Goal: Information Seeking & Learning: Learn about a topic

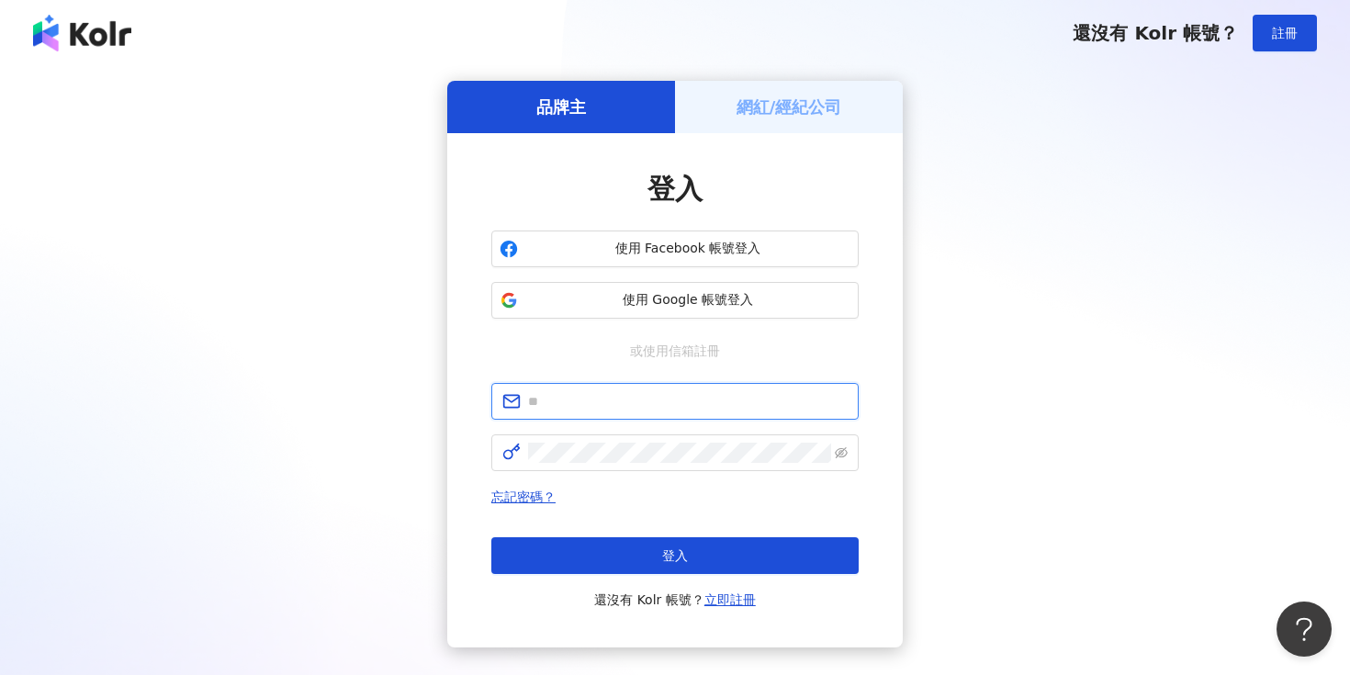
click at [642, 402] on input "text" at bounding box center [688, 401] width 320 height 20
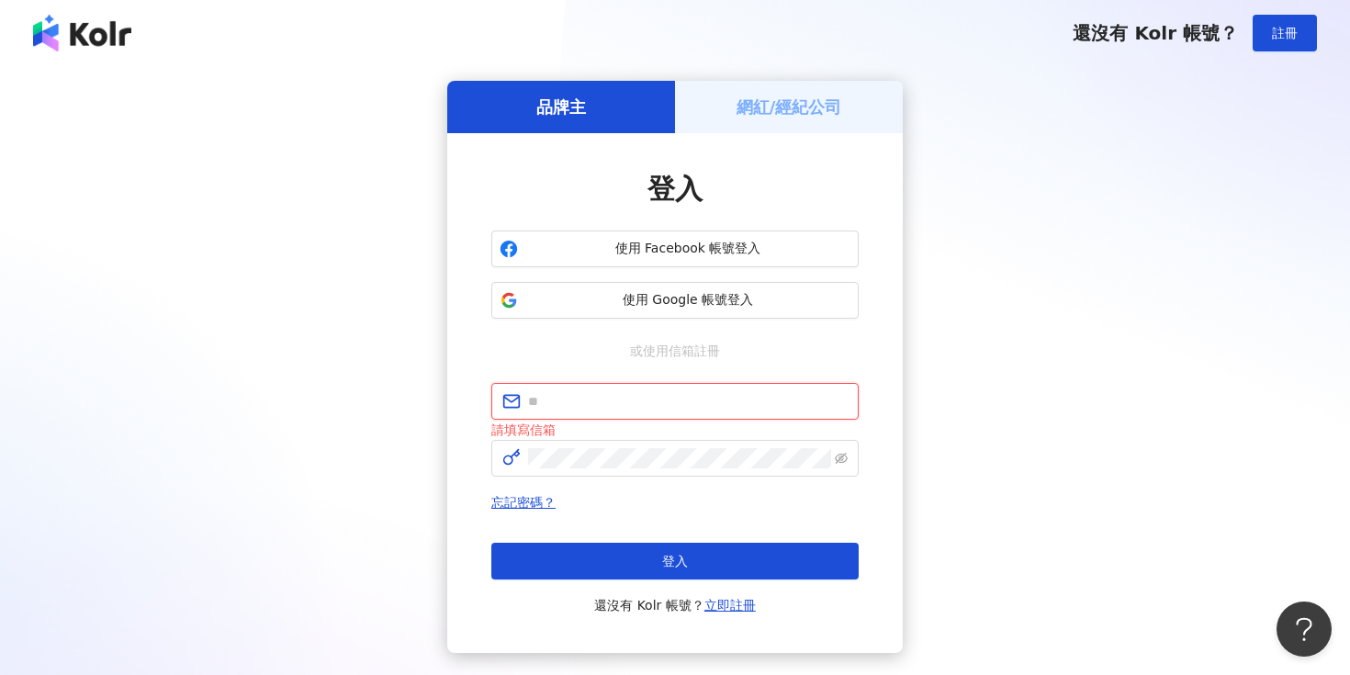
type input "**********"
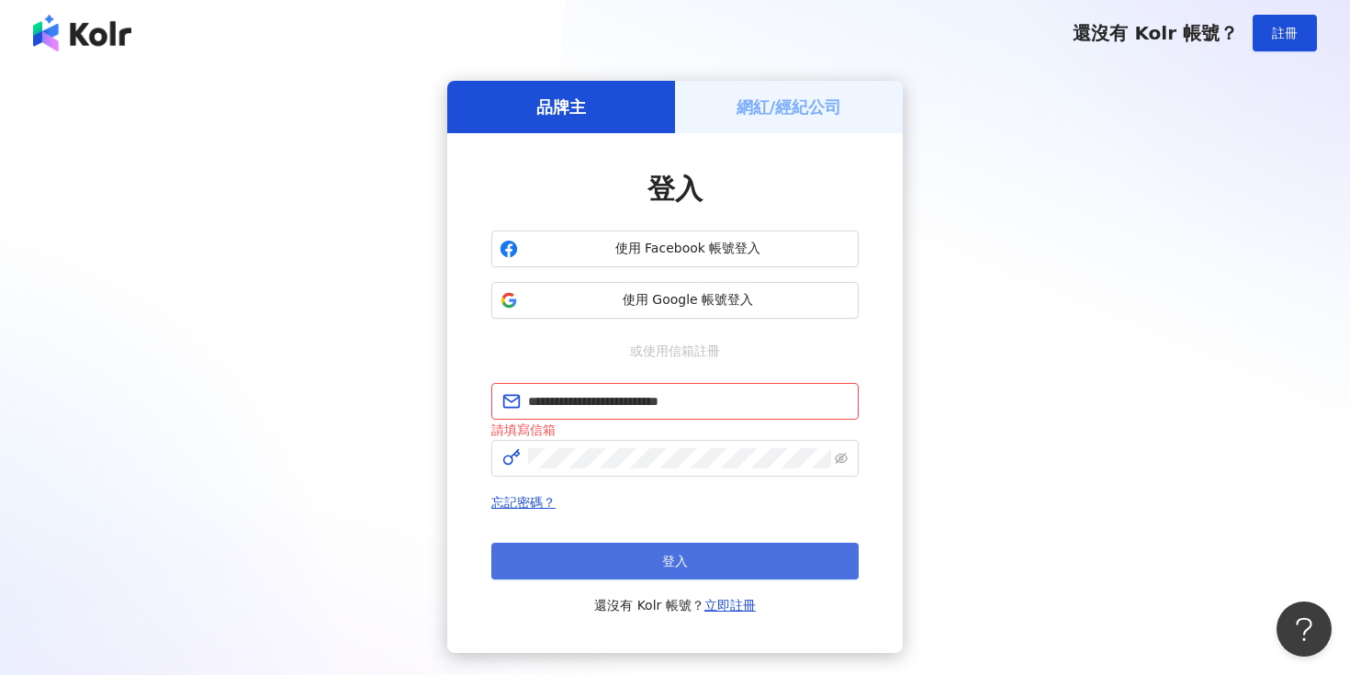
click at [690, 567] on button "登入" at bounding box center [674, 561] width 367 height 37
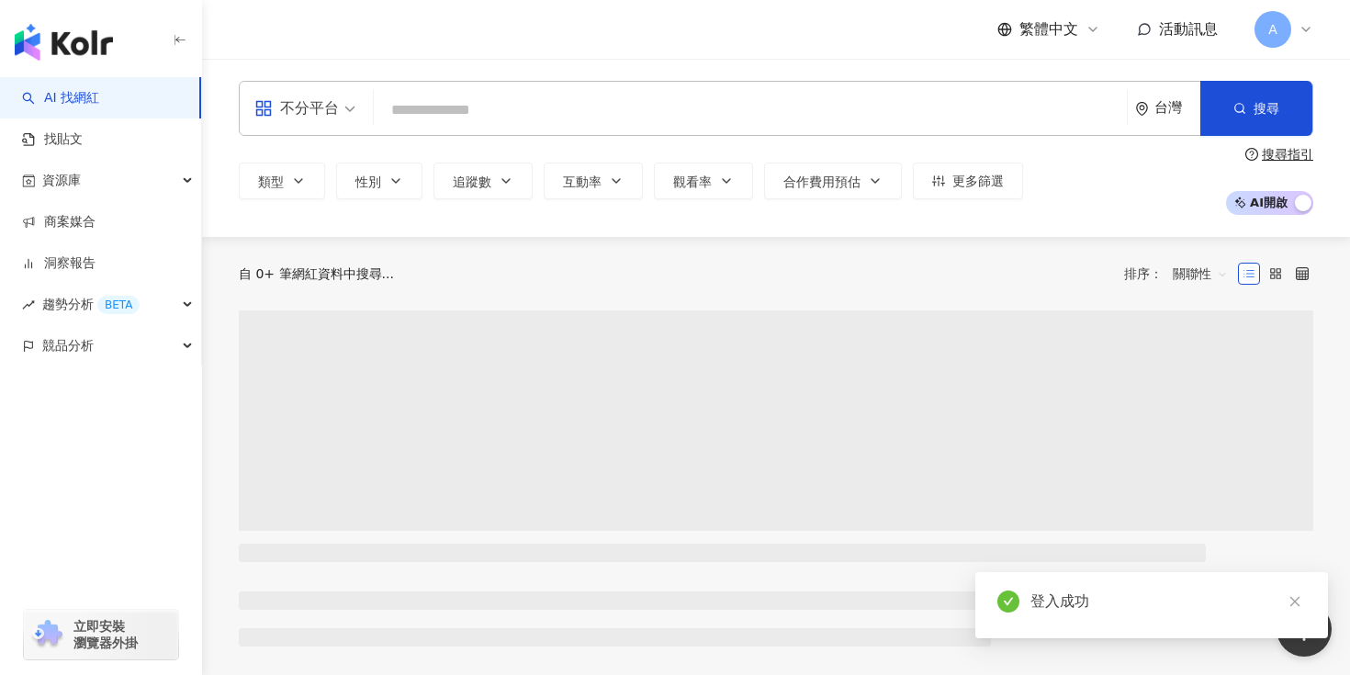
click at [579, 106] on input "search" at bounding box center [750, 110] width 738 height 35
type input "********"
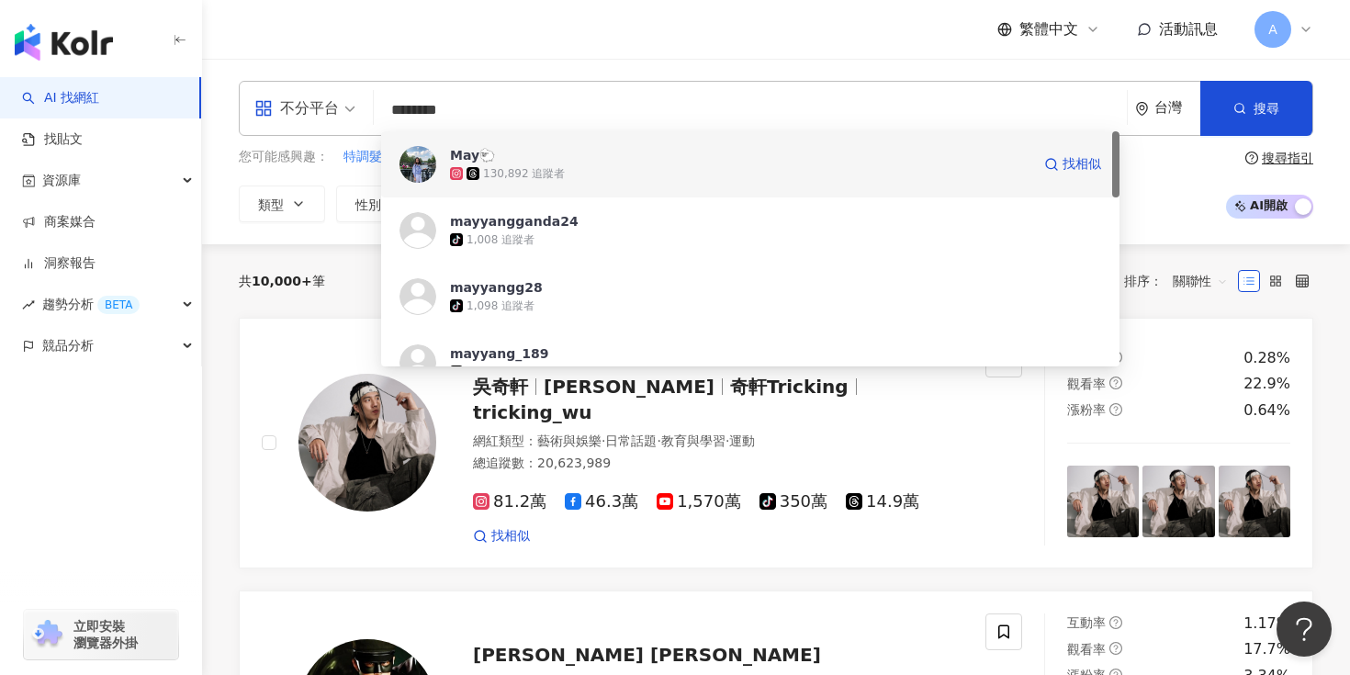
click at [645, 178] on div "130,892 追蹤者" at bounding box center [740, 173] width 580 height 18
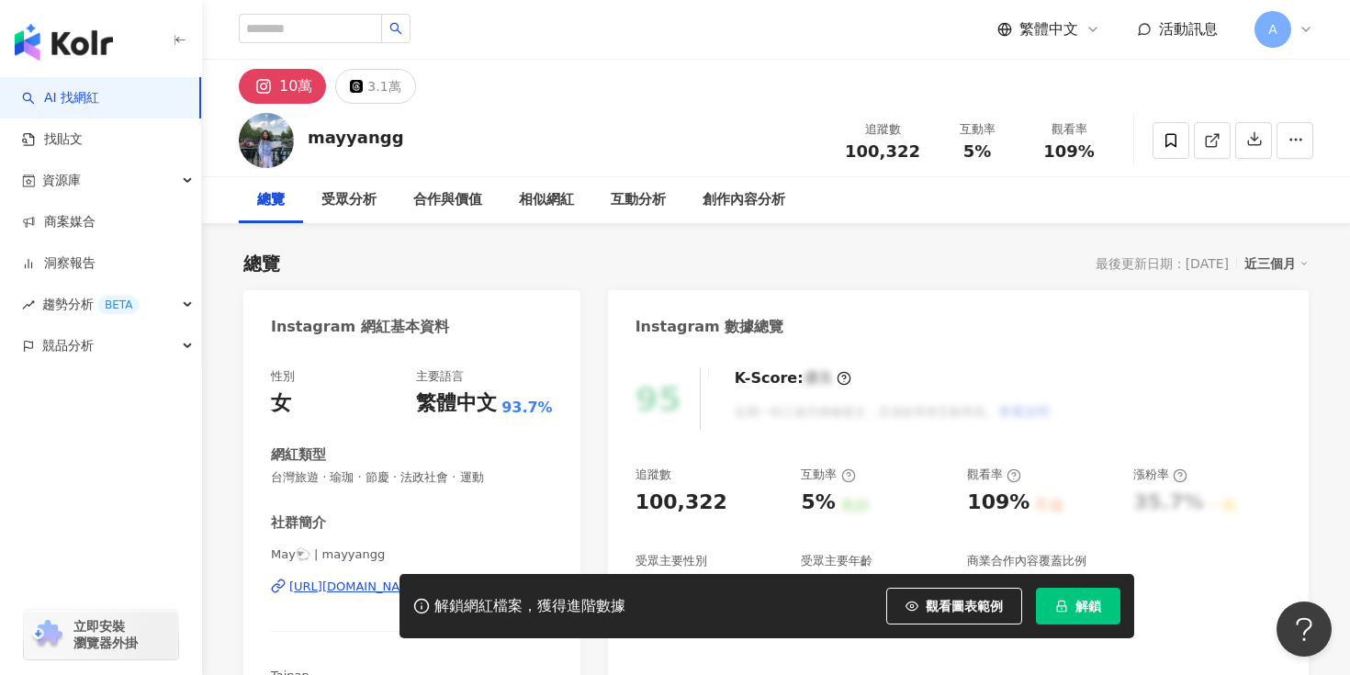
scroll to position [127, 0]
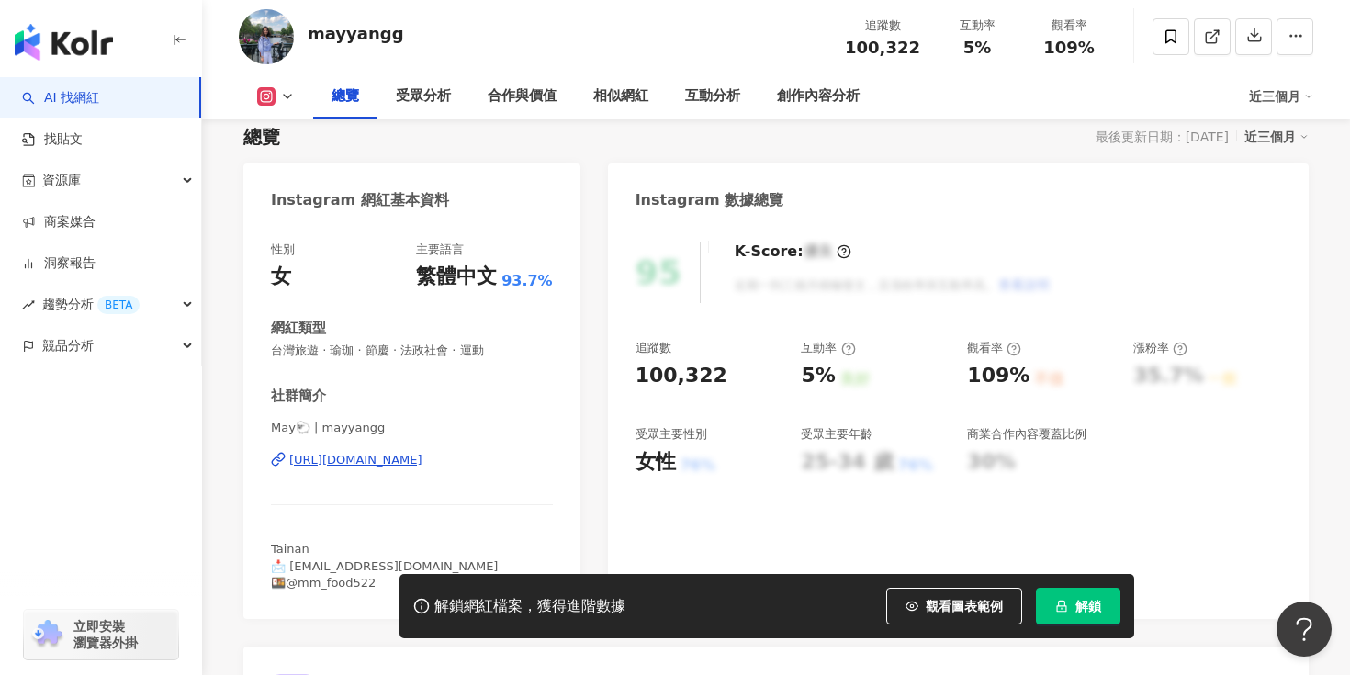
click at [1072, 601] on button "解鎖" at bounding box center [1078, 606] width 84 height 37
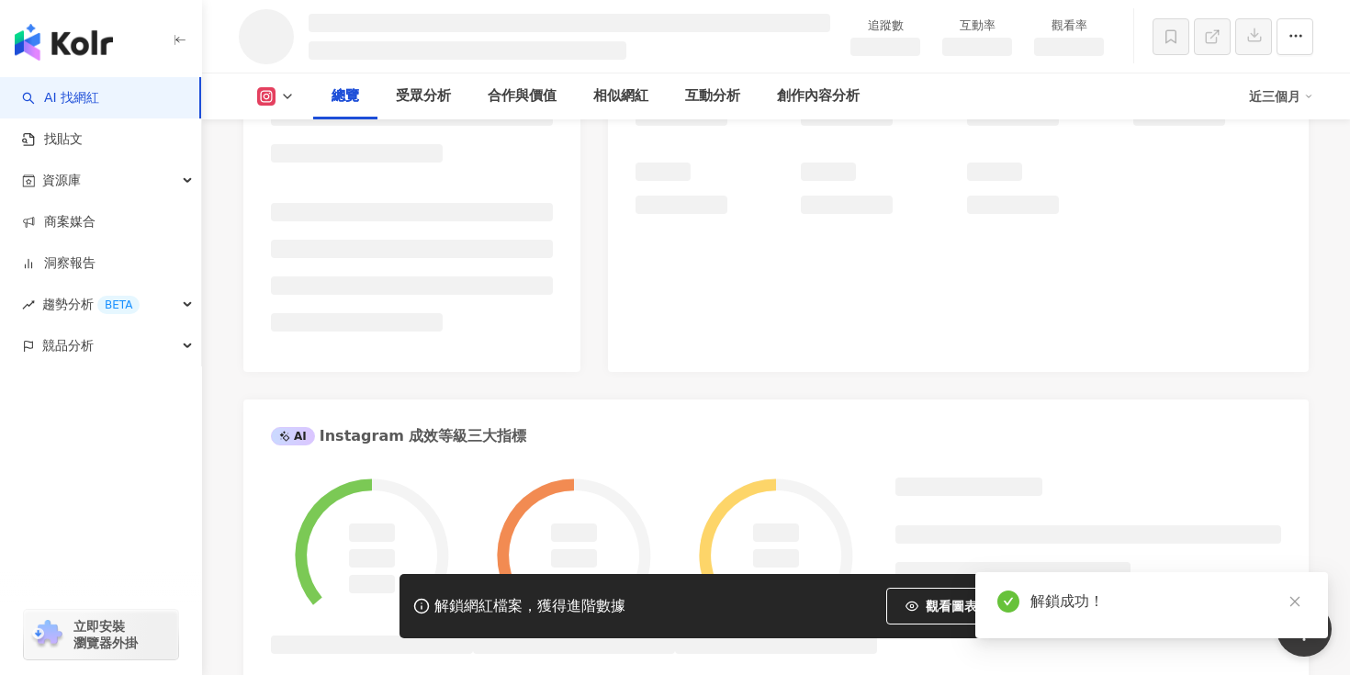
scroll to position [0, 0]
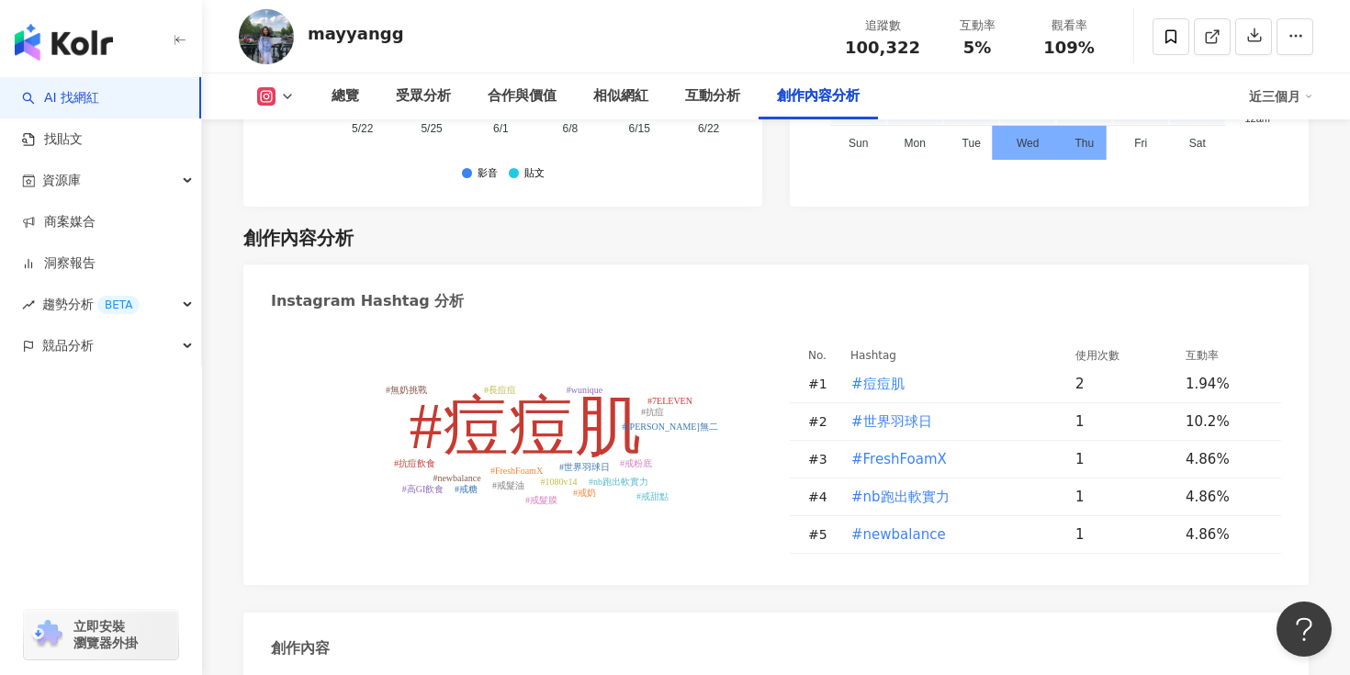
scroll to position [5155, 0]
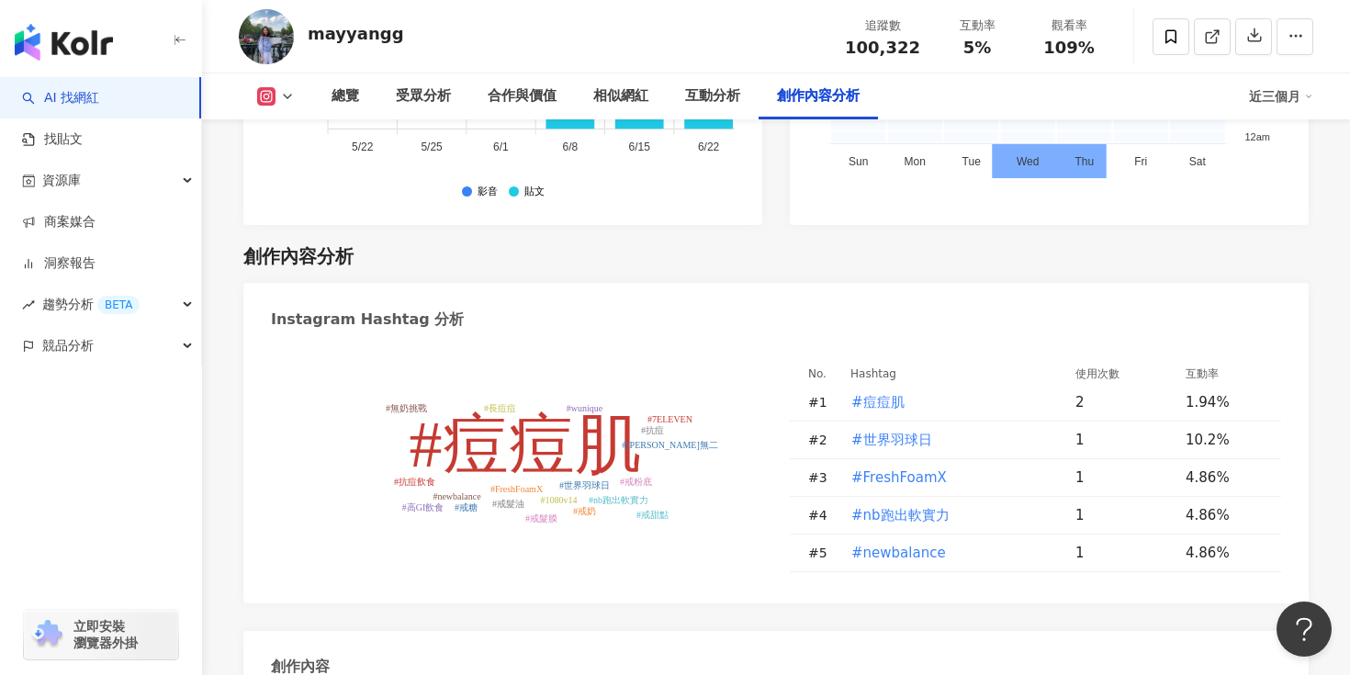
click at [593, 408] on tspan "#痘痘肌" at bounding box center [525, 444] width 231 height 73
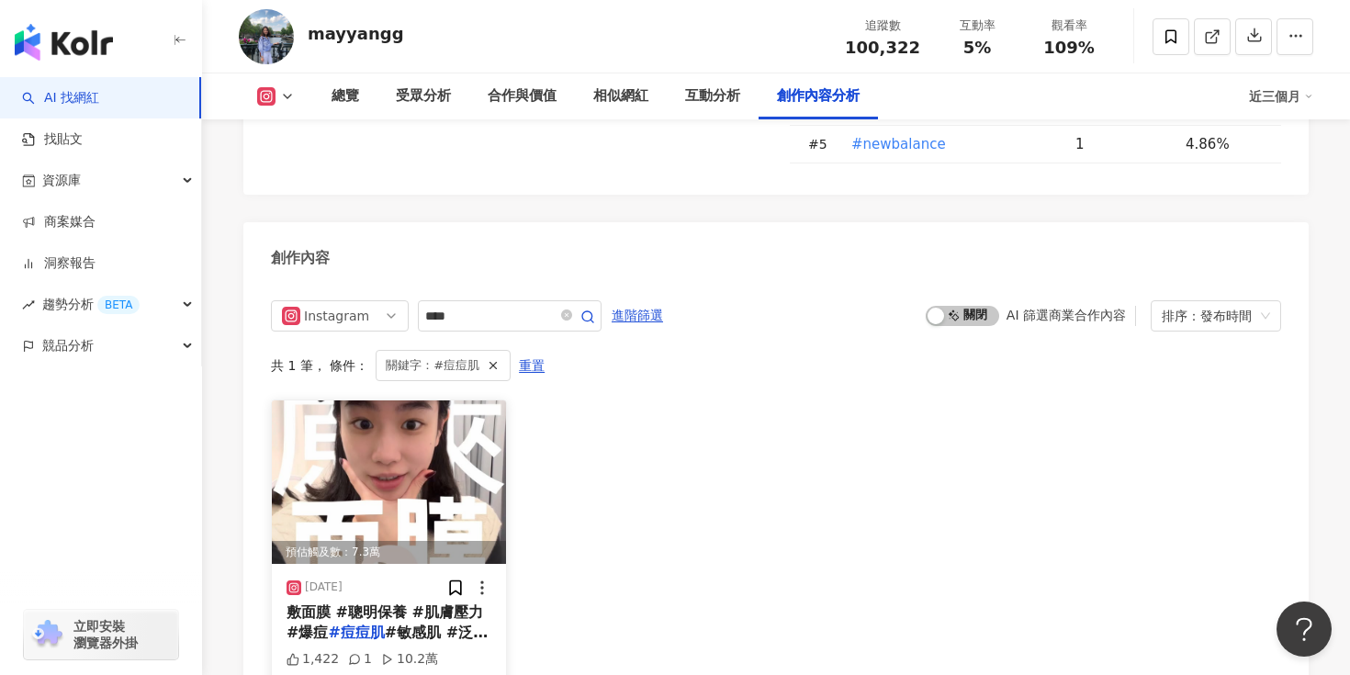
click at [443, 400] on img at bounding box center [389, 481] width 234 height 163
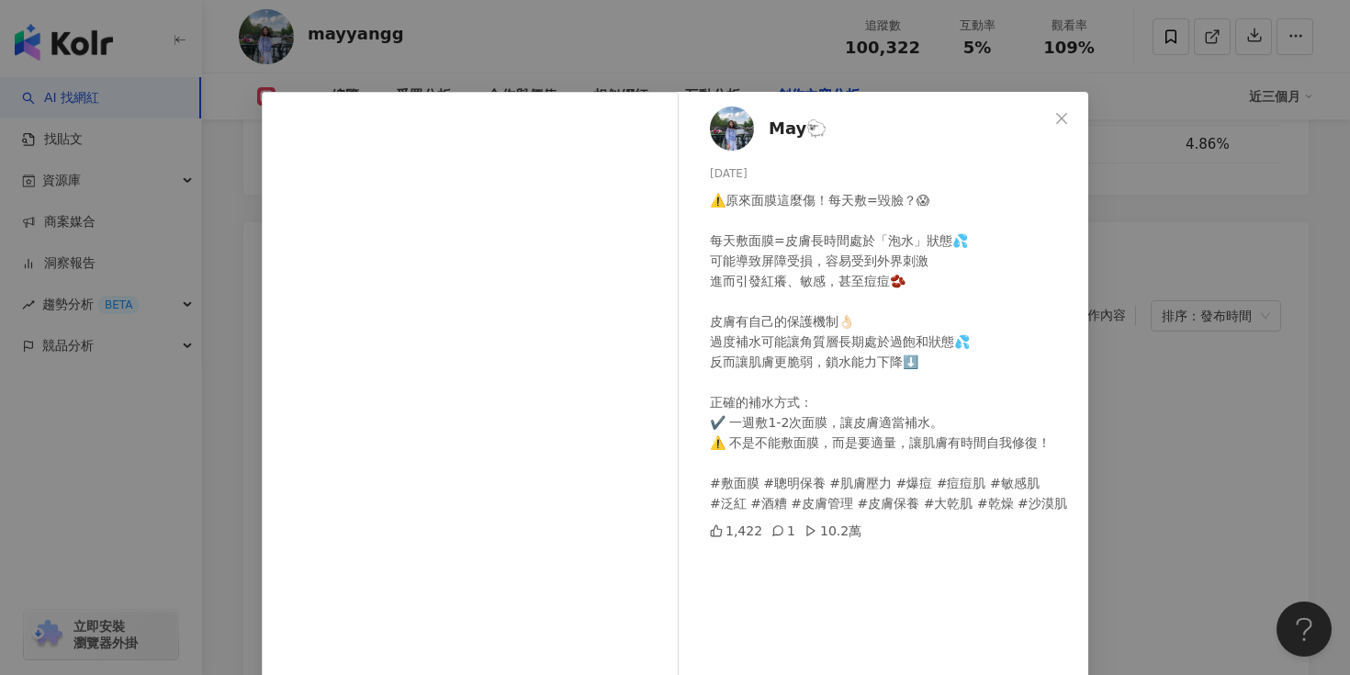
click at [1149, 359] on div "May🐑 2025/2/18 ⚠️原來面膜這麼傷！每天敷=毀臉？😱 每天敷面膜=皮膚長時間處於「泡水」狀態💦 可能導致屏障受損，容易受到外界刺激 進而引發紅癢…" at bounding box center [675, 337] width 1350 height 675
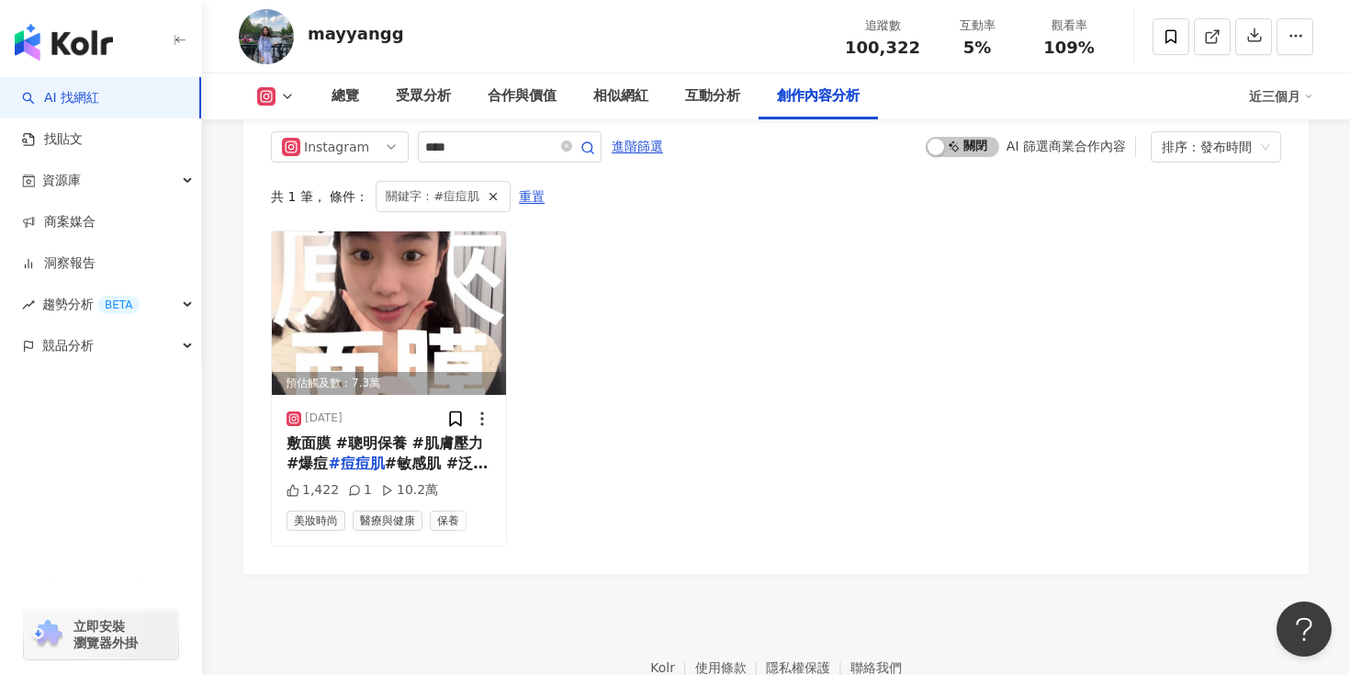
scroll to position [5630, 0]
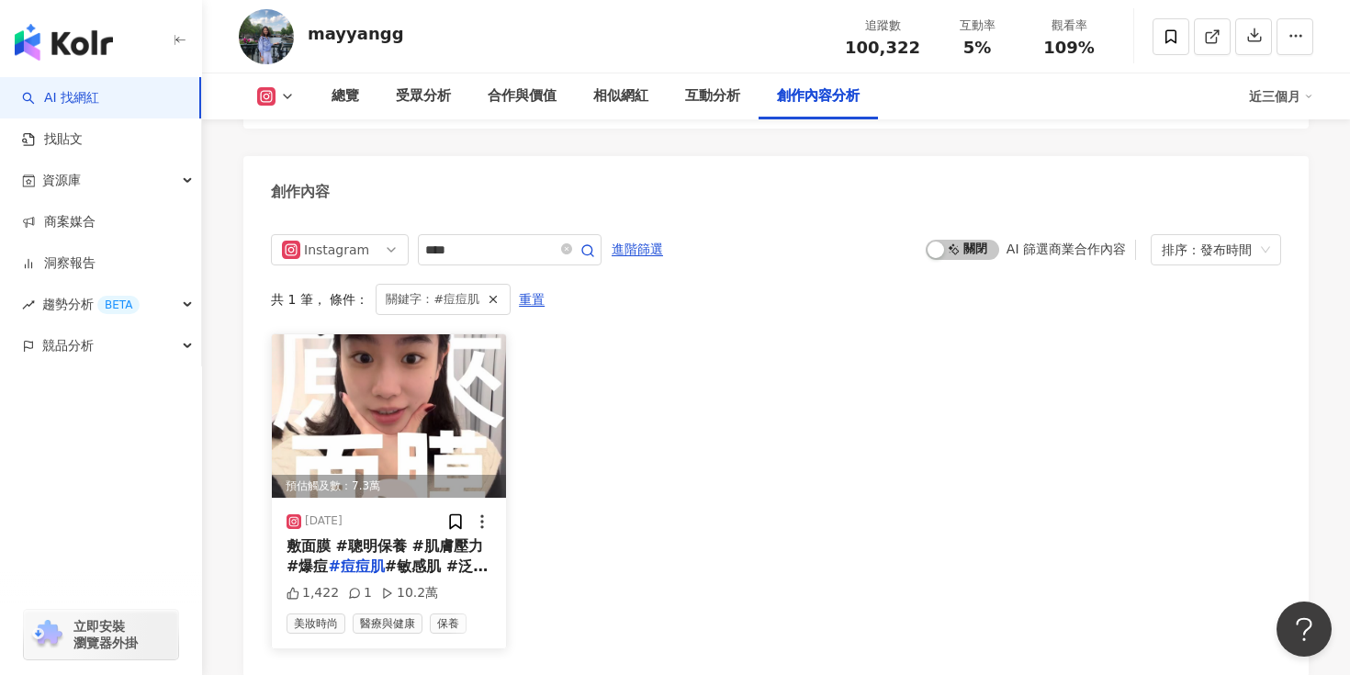
click at [395, 334] on img at bounding box center [389, 415] width 234 height 163
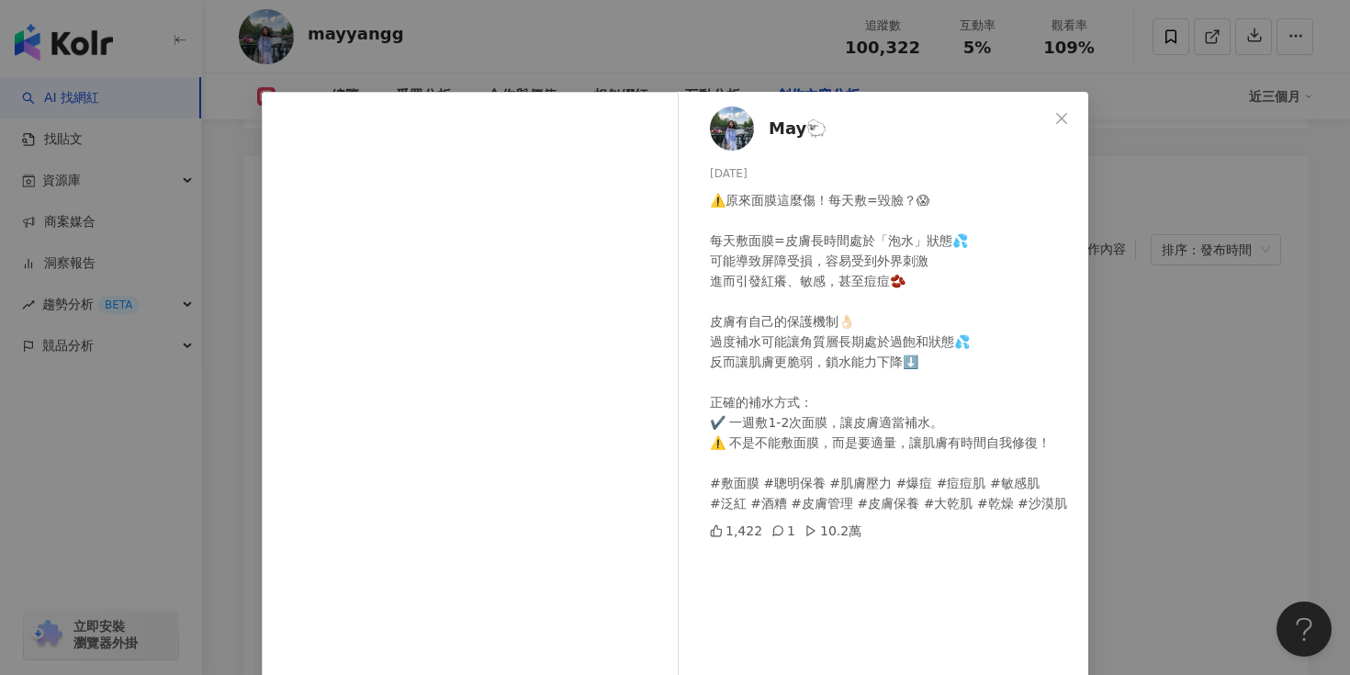
click at [787, 135] on span "May🐑" at bounding box center [798, 129] width 58 height 26
click at [1106, 319] on div "May🐑 2025/2/18 ⚠️原來面膜這麼傷！每天敷=毀臉？😱 每天敷面膜=皮膚長時間處於「泡水」狀態💦 可能導致屏障受損，容易受到外界刺激 進而引發紅癢…" at bounding box center [675, 337] width 1350 height 675
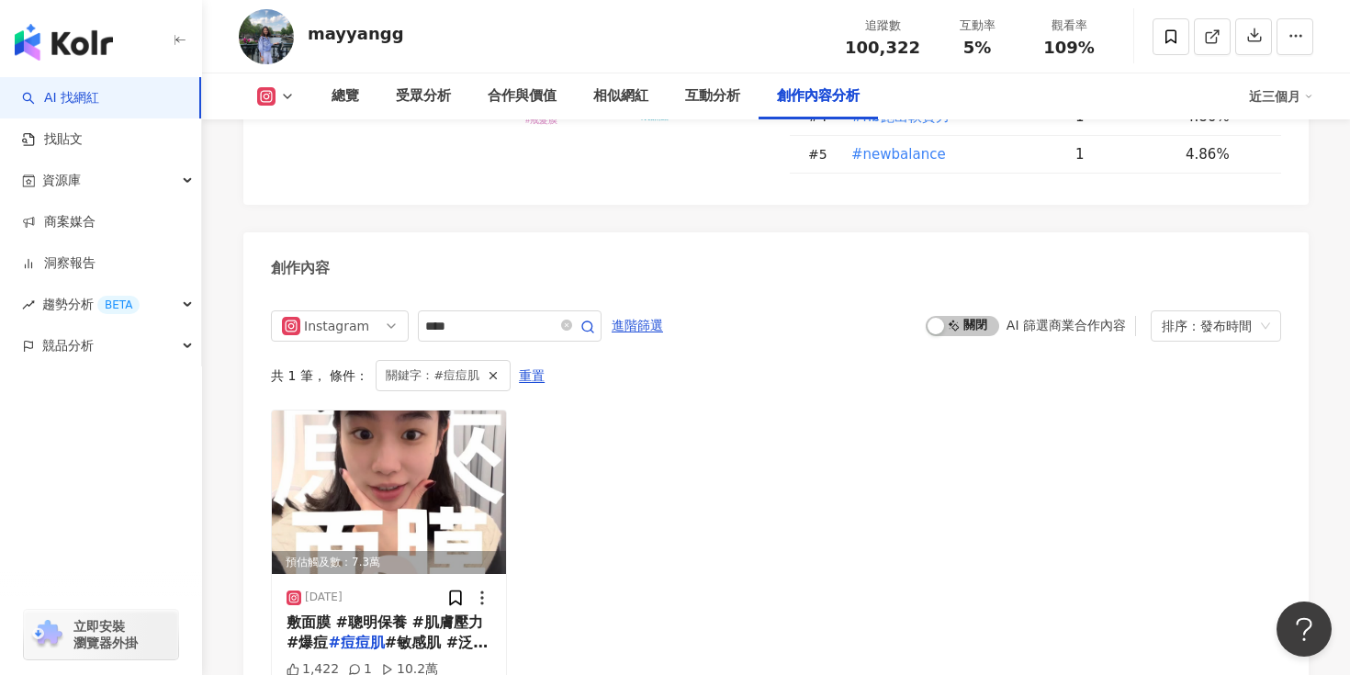
scroll to position [5547, 0]
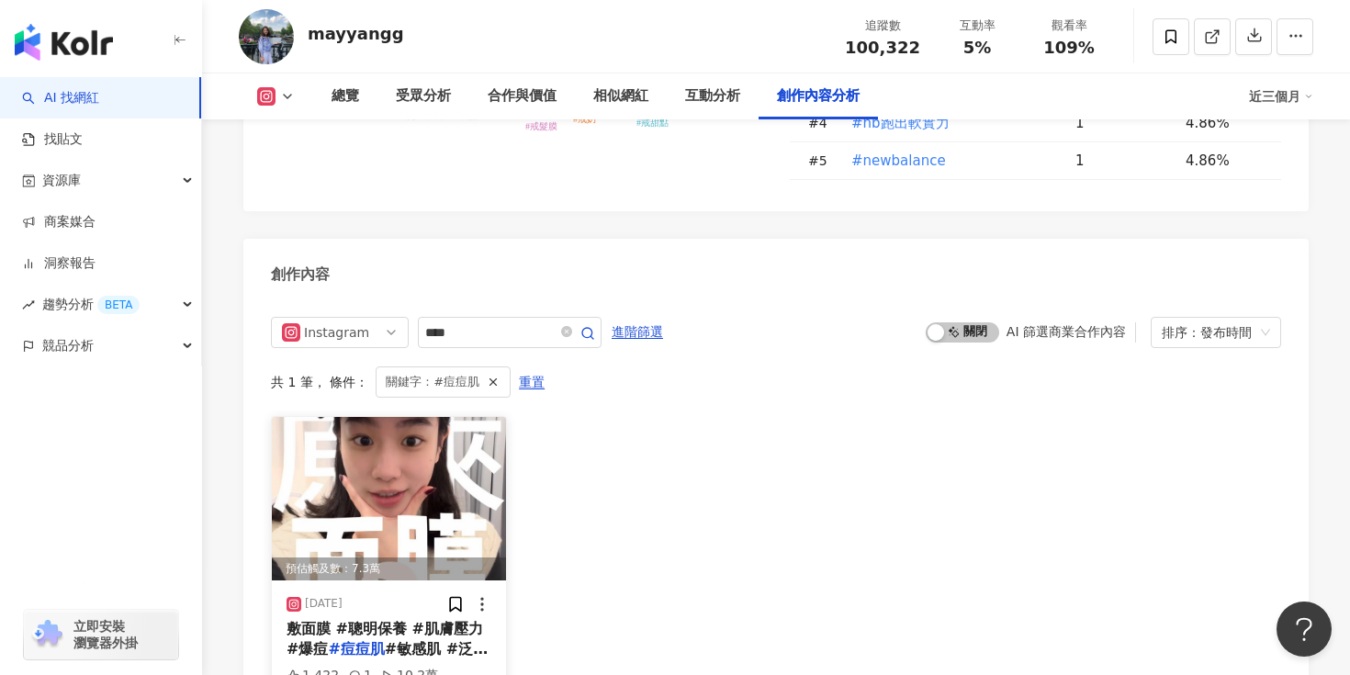
click at [387, 445] on img at bounding box center [389, 498] width 234 height 163
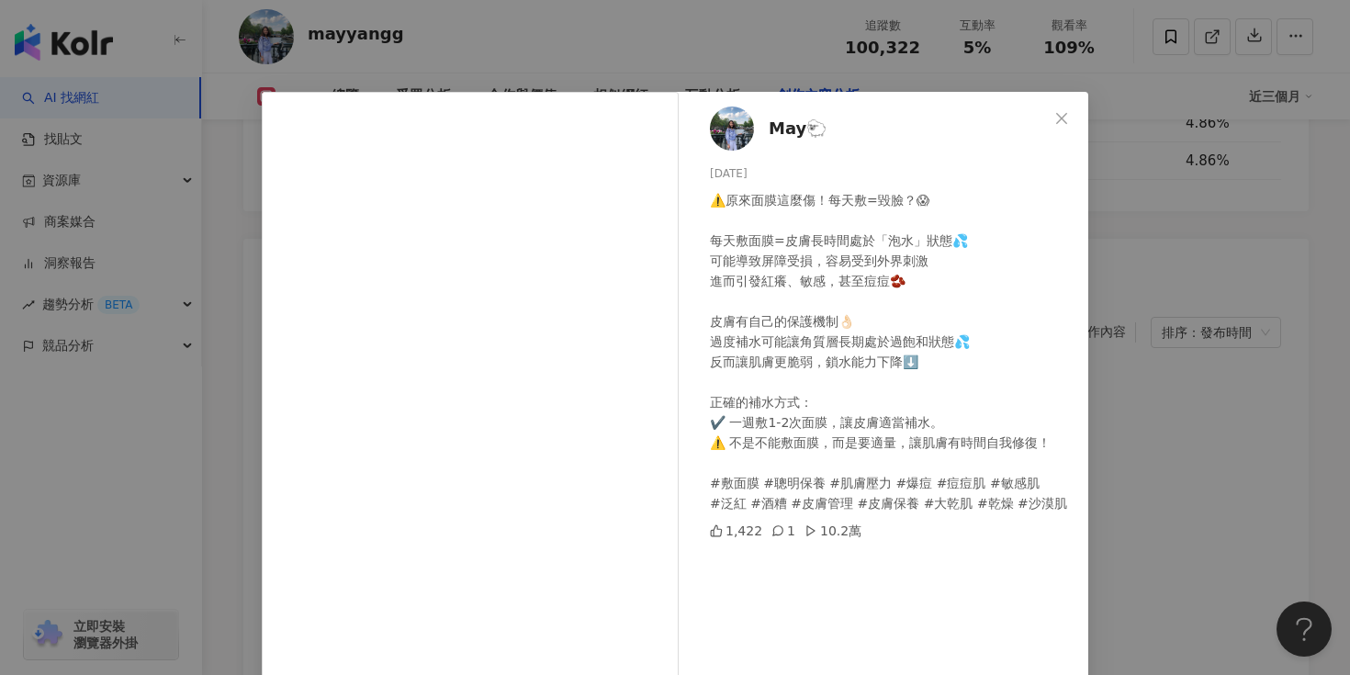
scroll to position [149, 0]
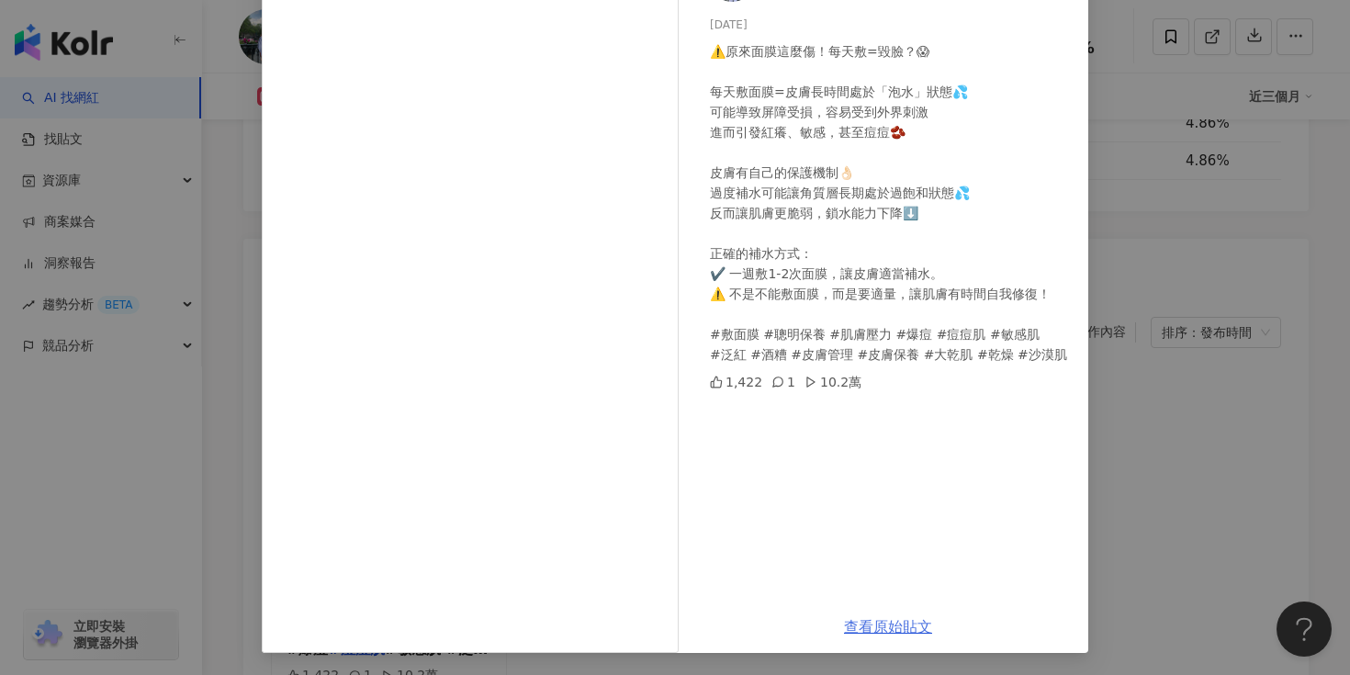
click at [897, 630] on link "查看原始貼文" at bounding box center [888, 626] width 88 height 17
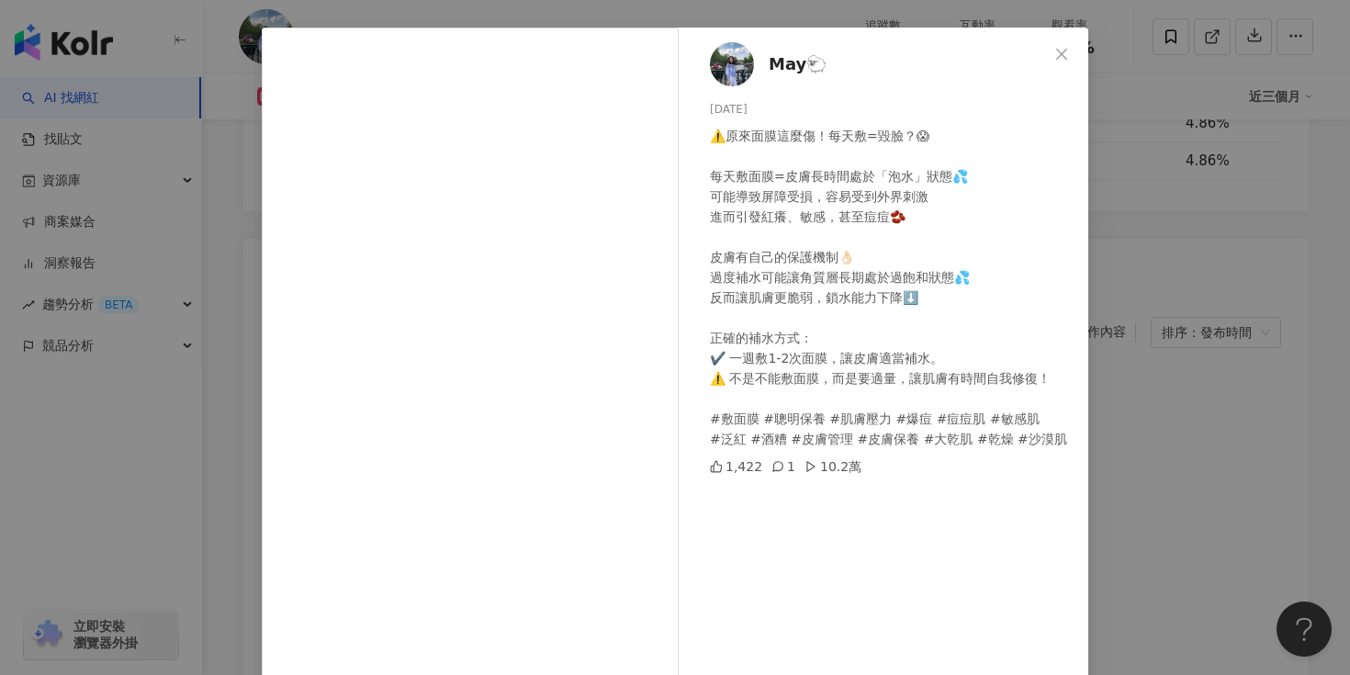
scroll to position [38, 0]
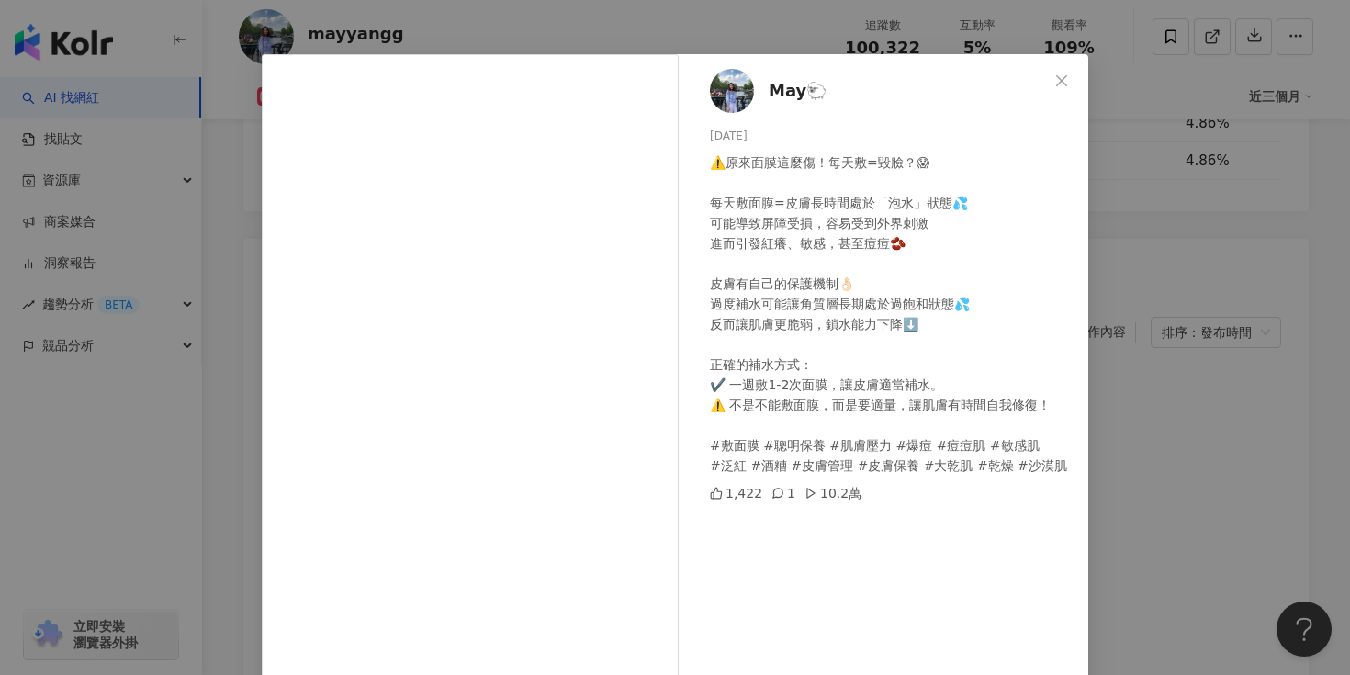
click at [1126, 399] on div "May🐑 2025/2/18 ⚠️原來面膜這麼傷！每天敷=毀臉？😱 每天敷面膜=皮膚長時間處於「泡水」狀態💦 可能導致屏障受損，容易受到外界刺激 進而引發紅癢…" at bounding box center [675, 337] width 1350 height 675
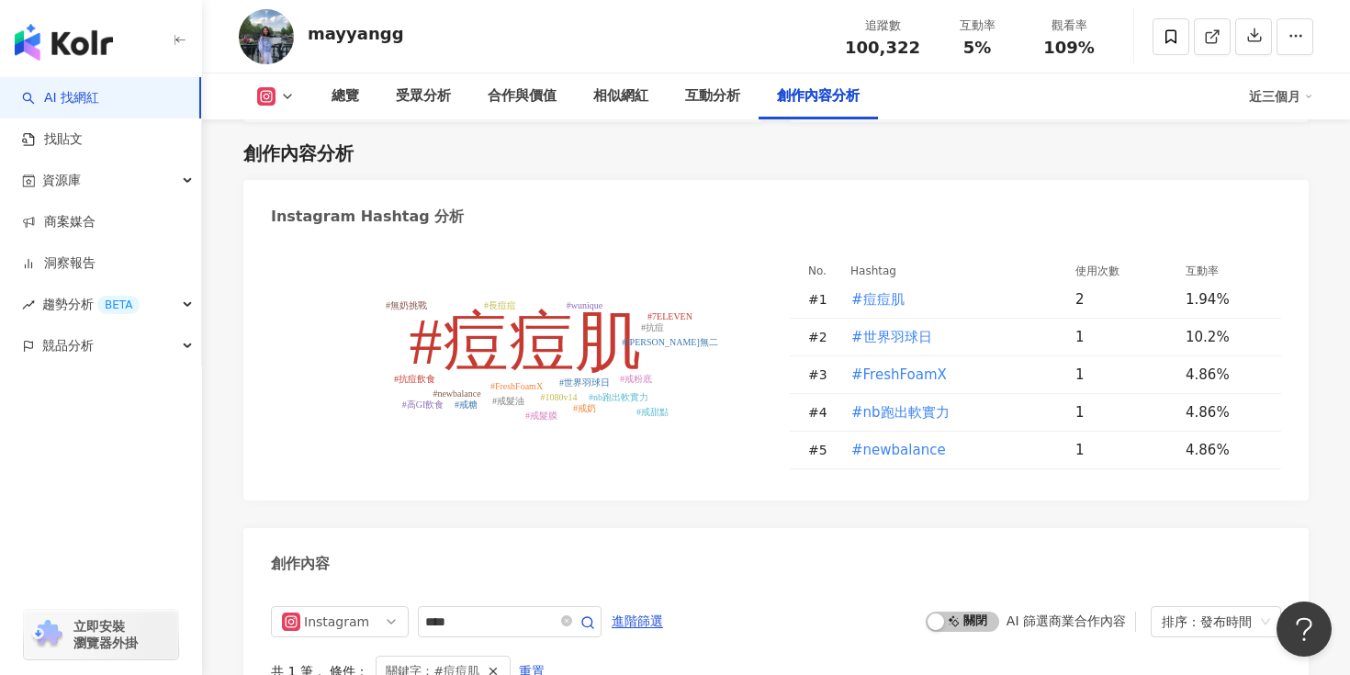
scroll to position [5248, 0]
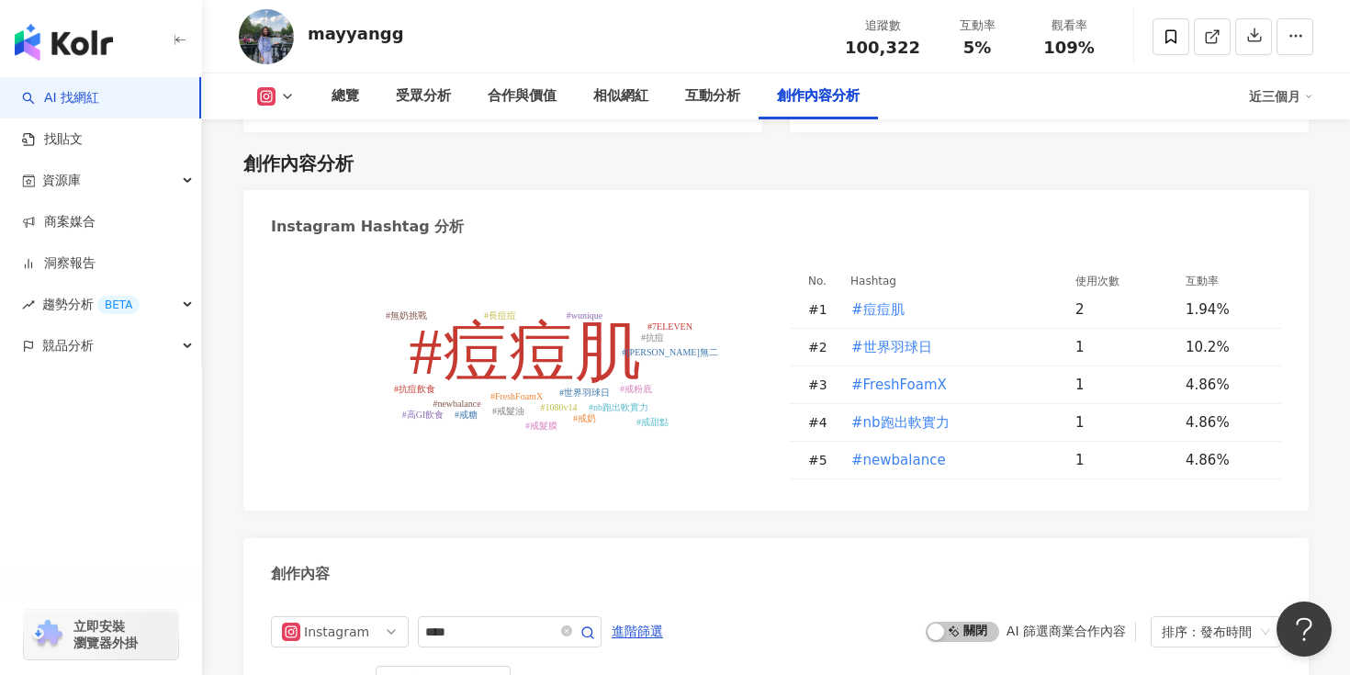
click at [665, 538] on div "創作內容" at bounding box center [775, 568] width 1065 height 60
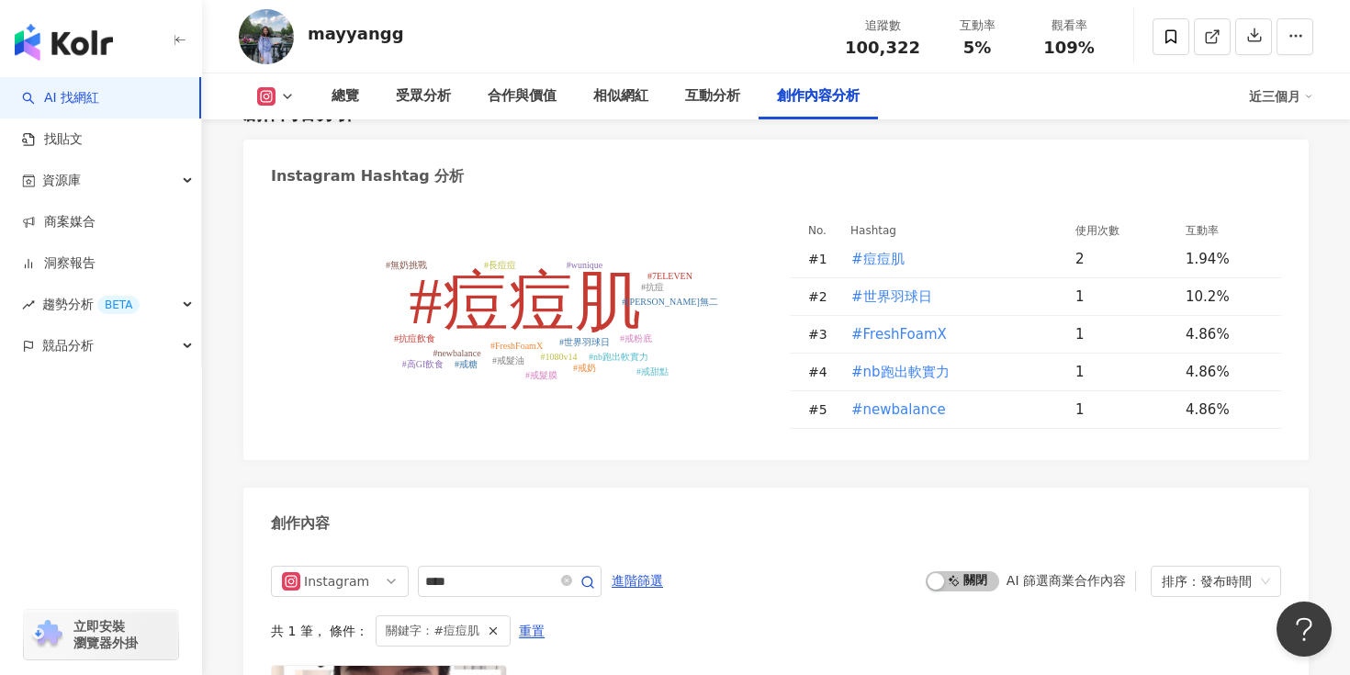
scroll to position [5306, 0]
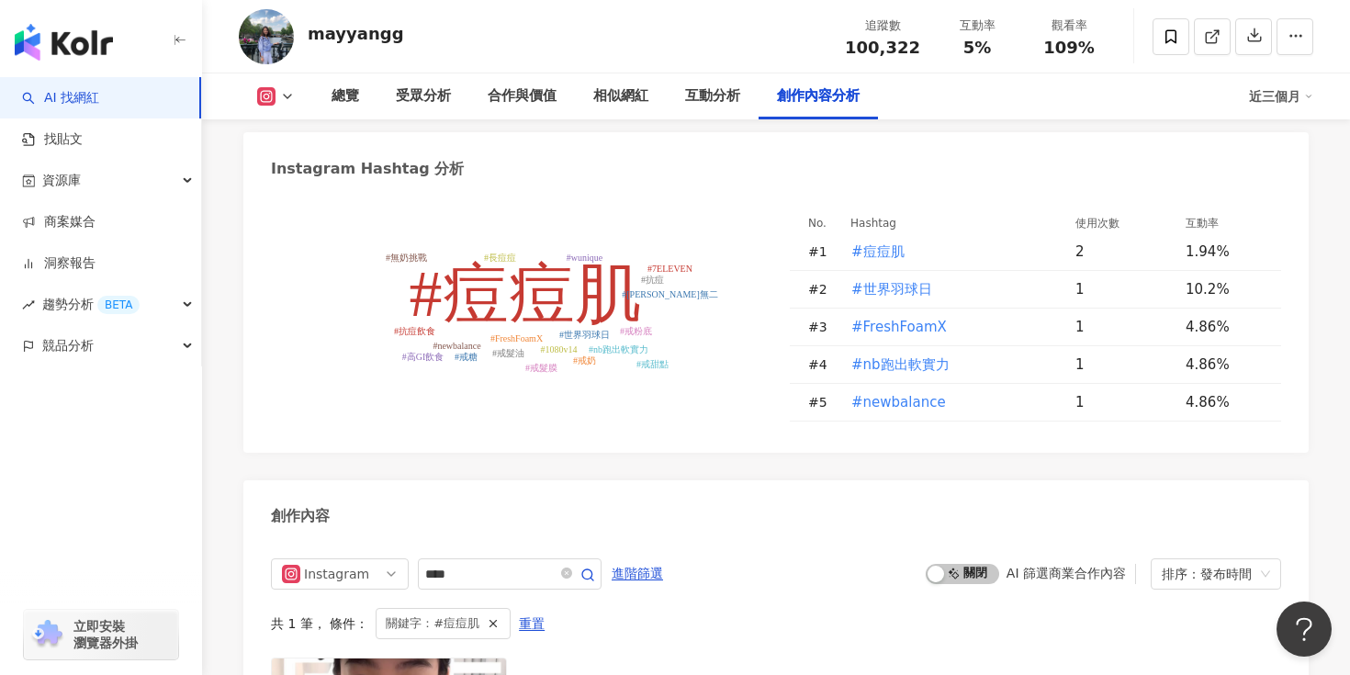
click at [646, 326] on tspan "#戒粉底" at bounding box center [636, 331] width 32 height 10
type input "****"
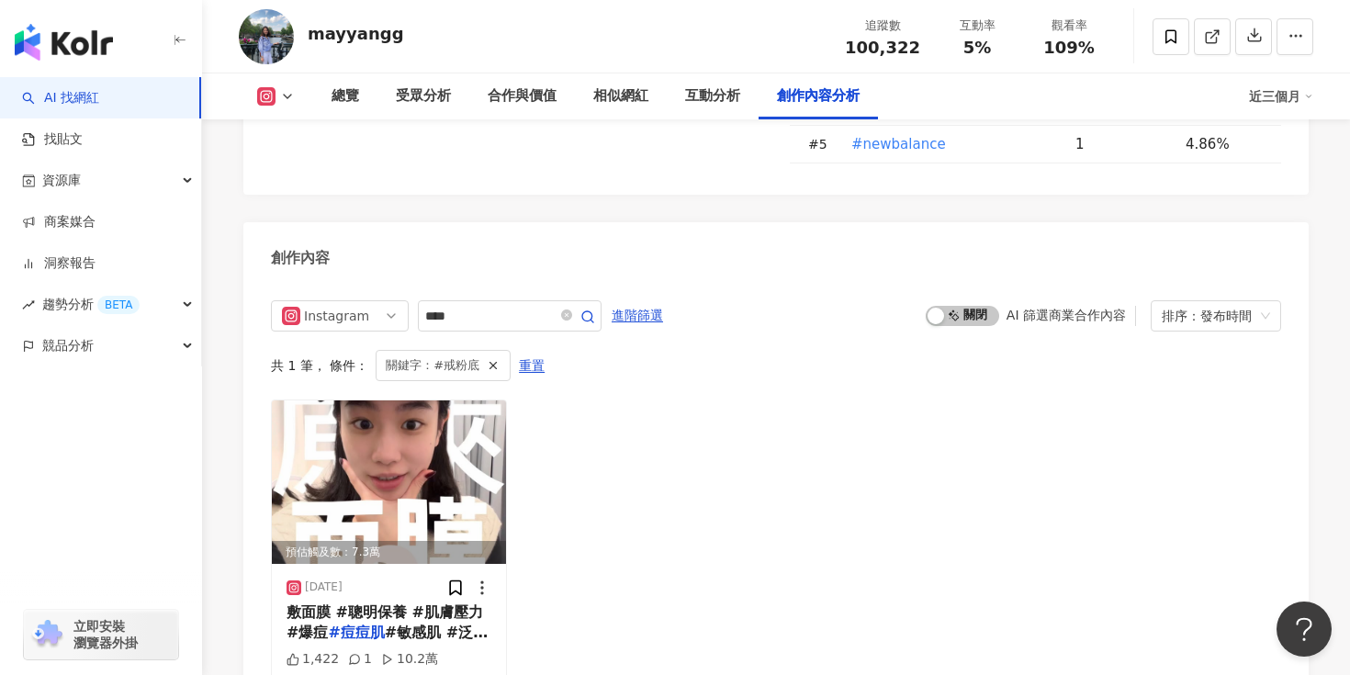
scroll to position [5544, 0]
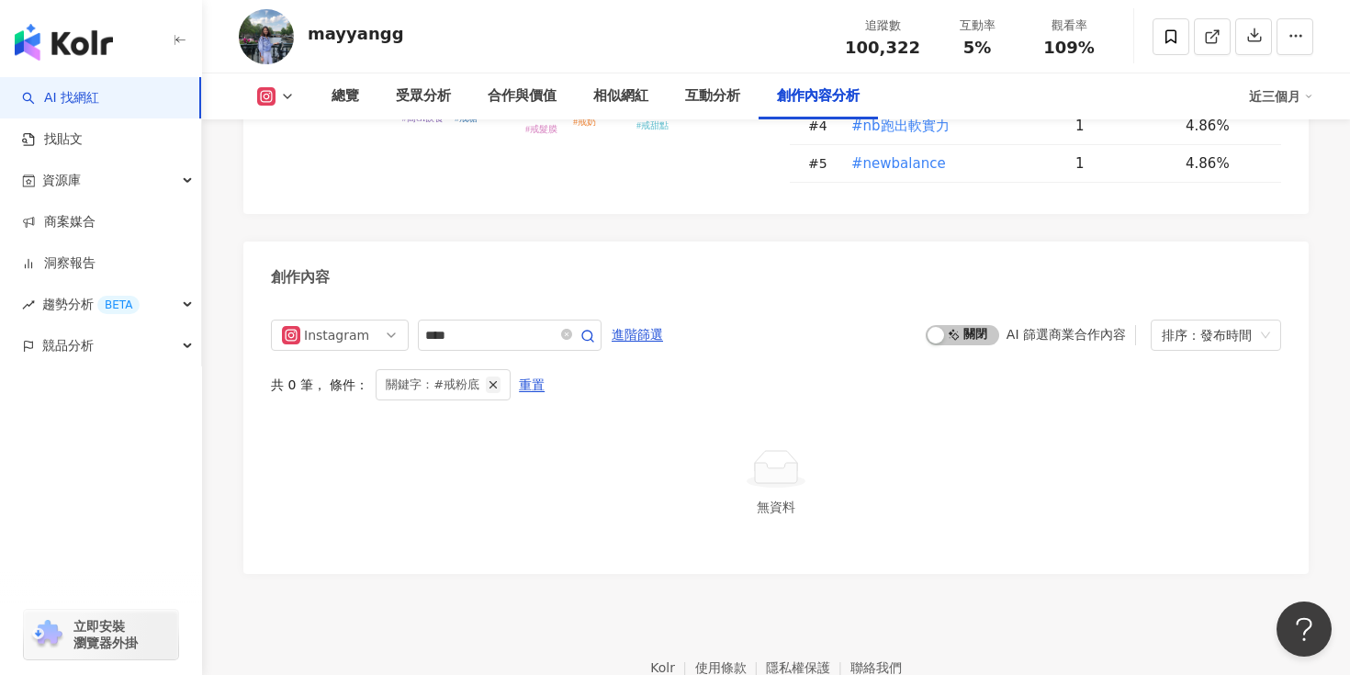
click at [493, 378] on icon "button" at bounding box center [493, 384] width 13 height 13
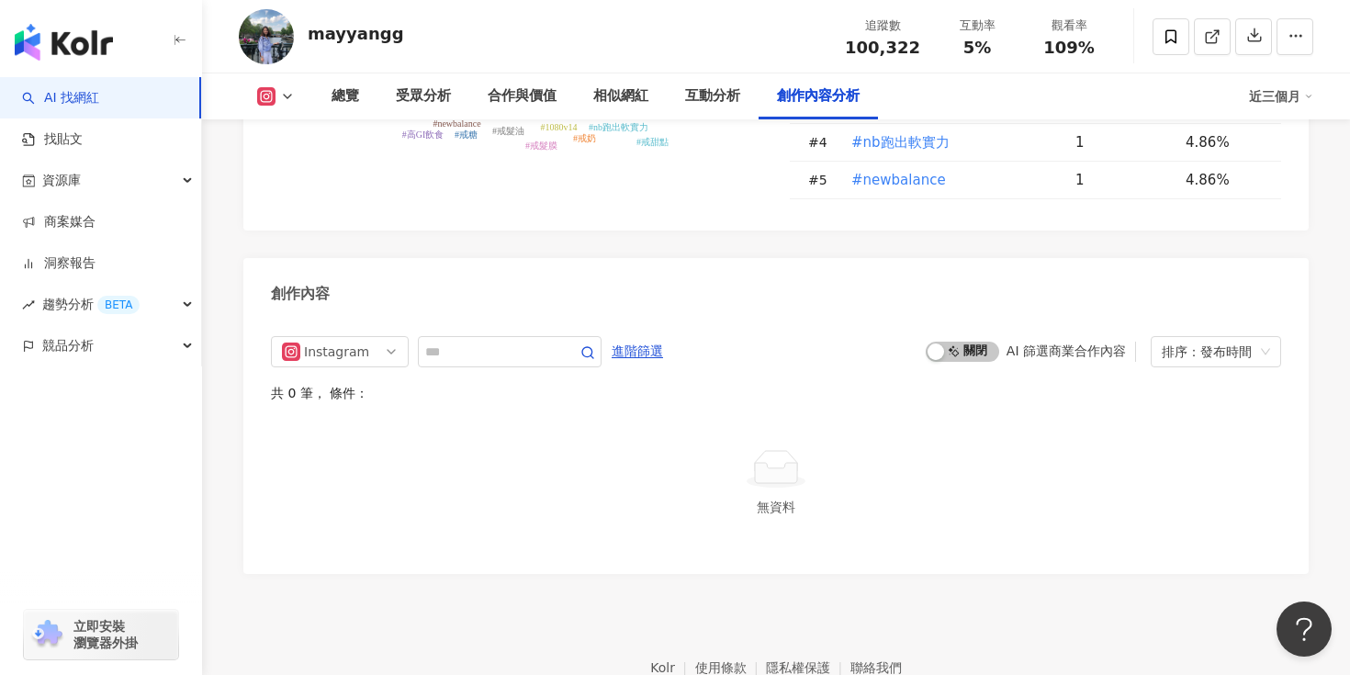
scroll to position [5544, 0]
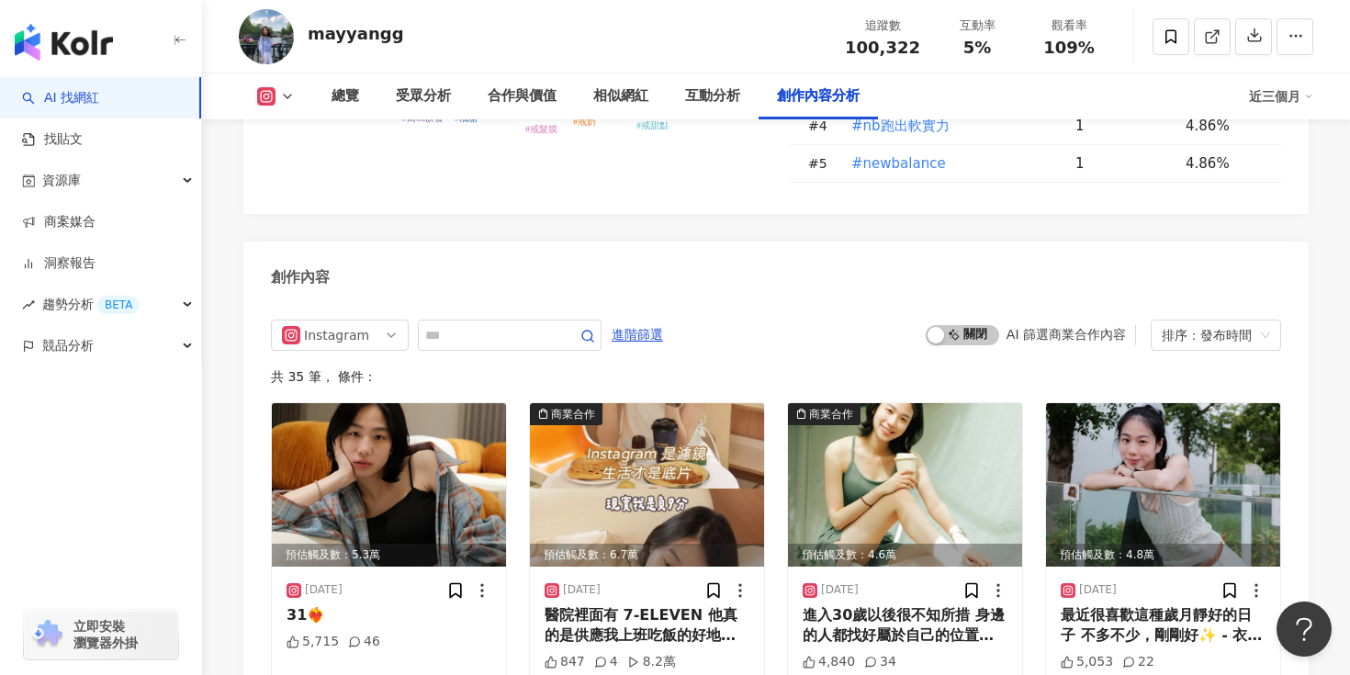
click at [334, 32] on div "mayyangg" at bounding box center [356, 33] width 96 height 23
click at [292, 36] on img at bounding box center [266, 36] width 55 height 55
click at [88, 46] on img "button" at bounding box center [64, 42] width 98 height 37
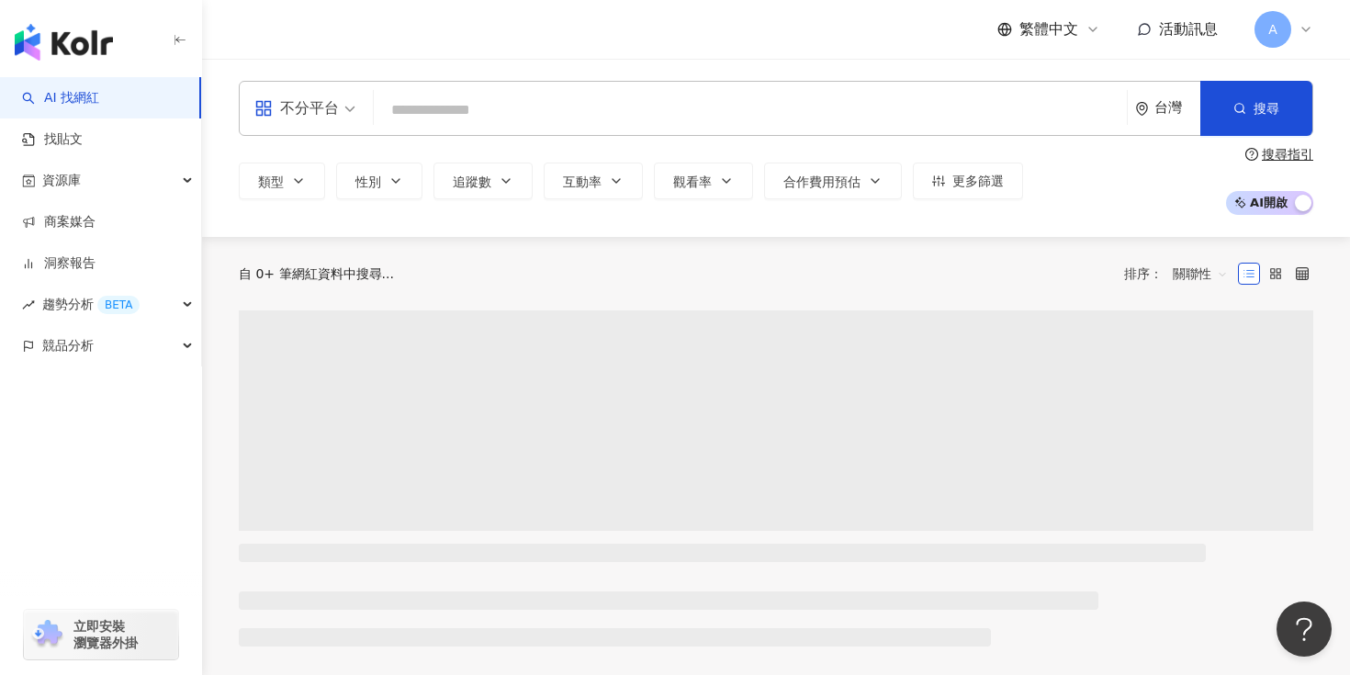
click at [338, 100] on div "不分平台" at bounding box center [296, 108] width 84 height 29
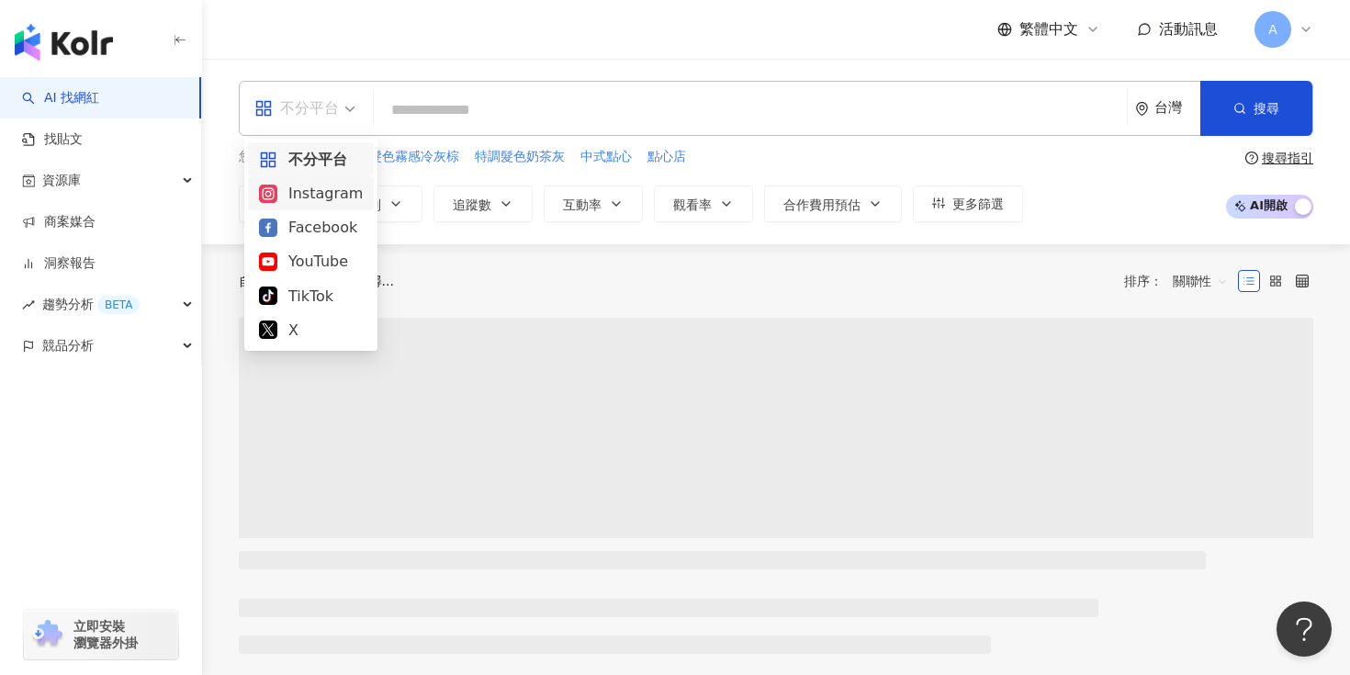
click at [314, 201] on div "Instagram" at bounding box center [311, 193] width 104 height 23
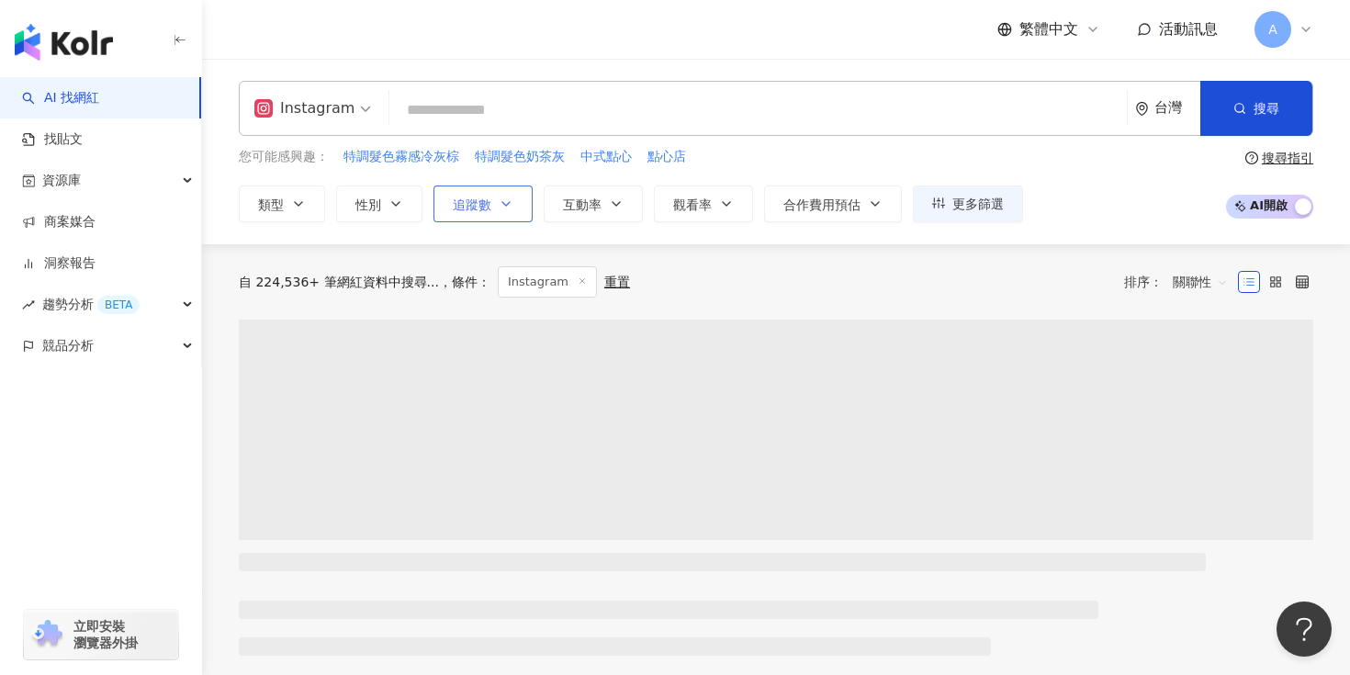
click at [454, 203] on span "追蹤數" at bounding box center [472, 204] width 39 height 15
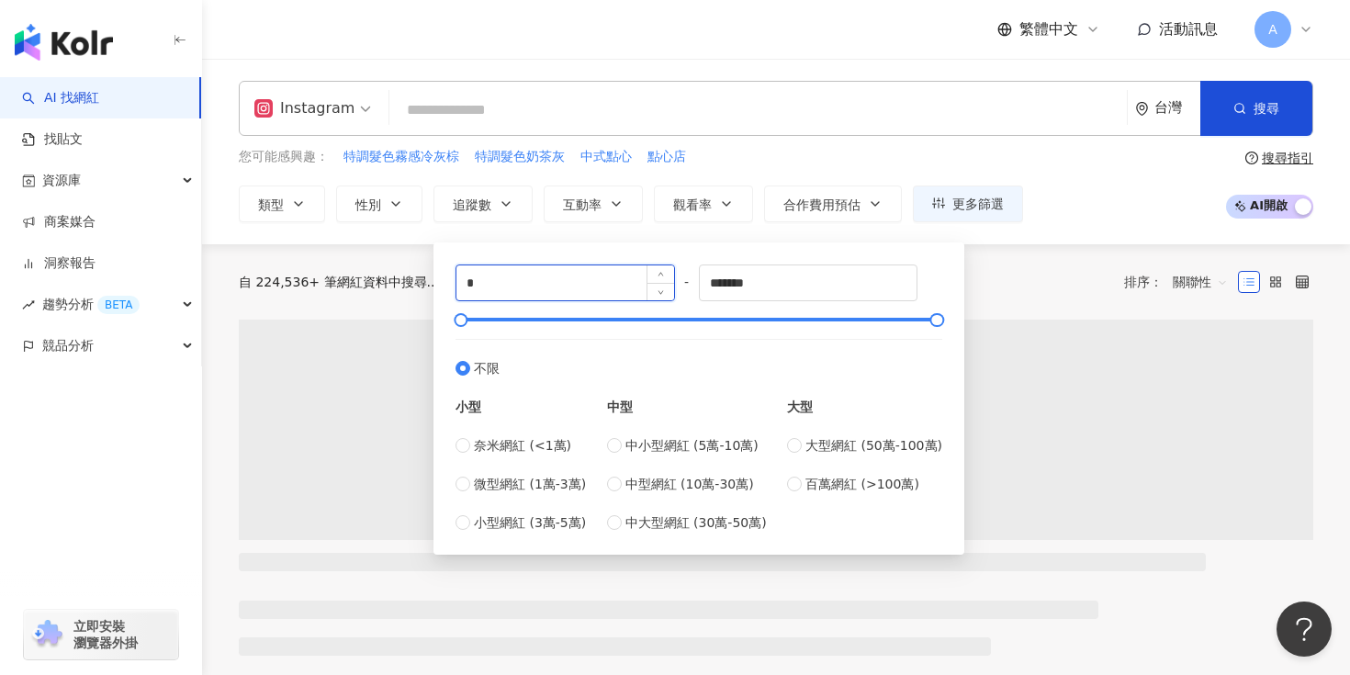
click at [549, 285] on input "*" at bounding box center [565, 282] width 218 height 35
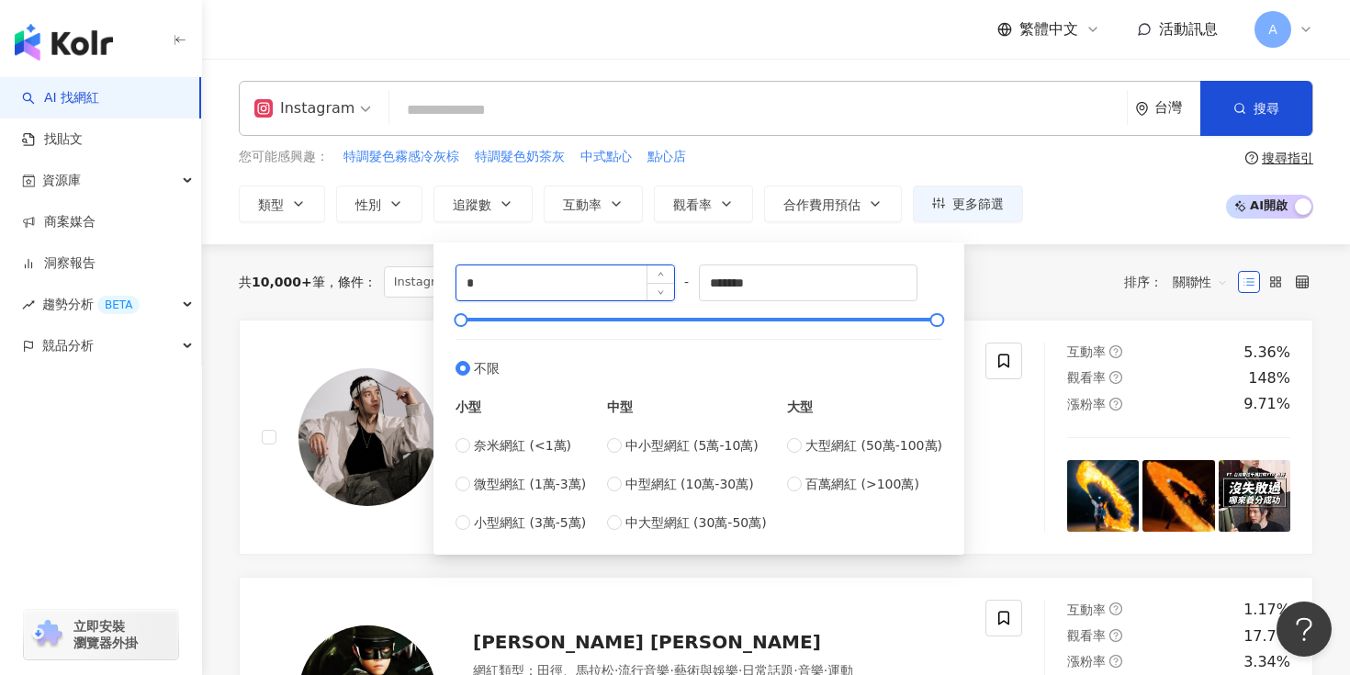
click at [549, 285] on input "*" at bounding box center [565, 282] width 218 height 35
type input "*"
type input "******"
click at [298, 204] on icon "button" at bounding box center [298, 204] width 7 height 4
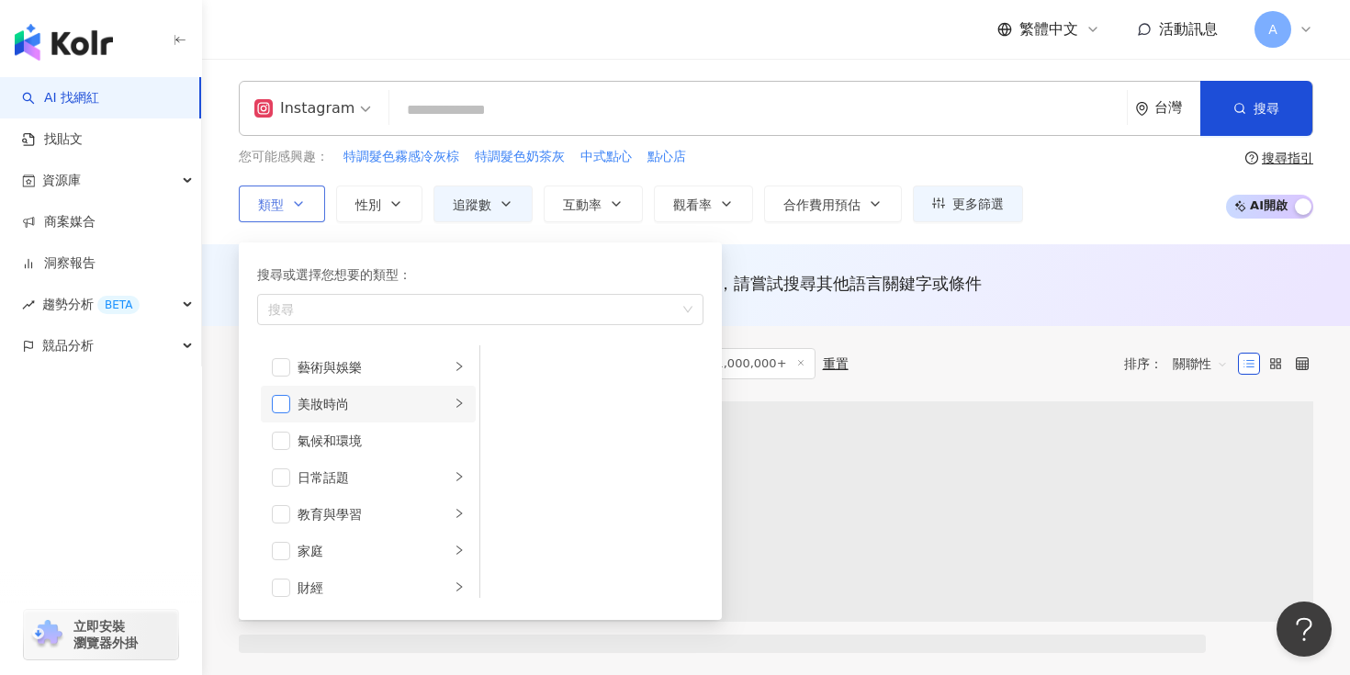
click at [283, 401] on span "button" at bounding box center [281, 404] width 18 height 18
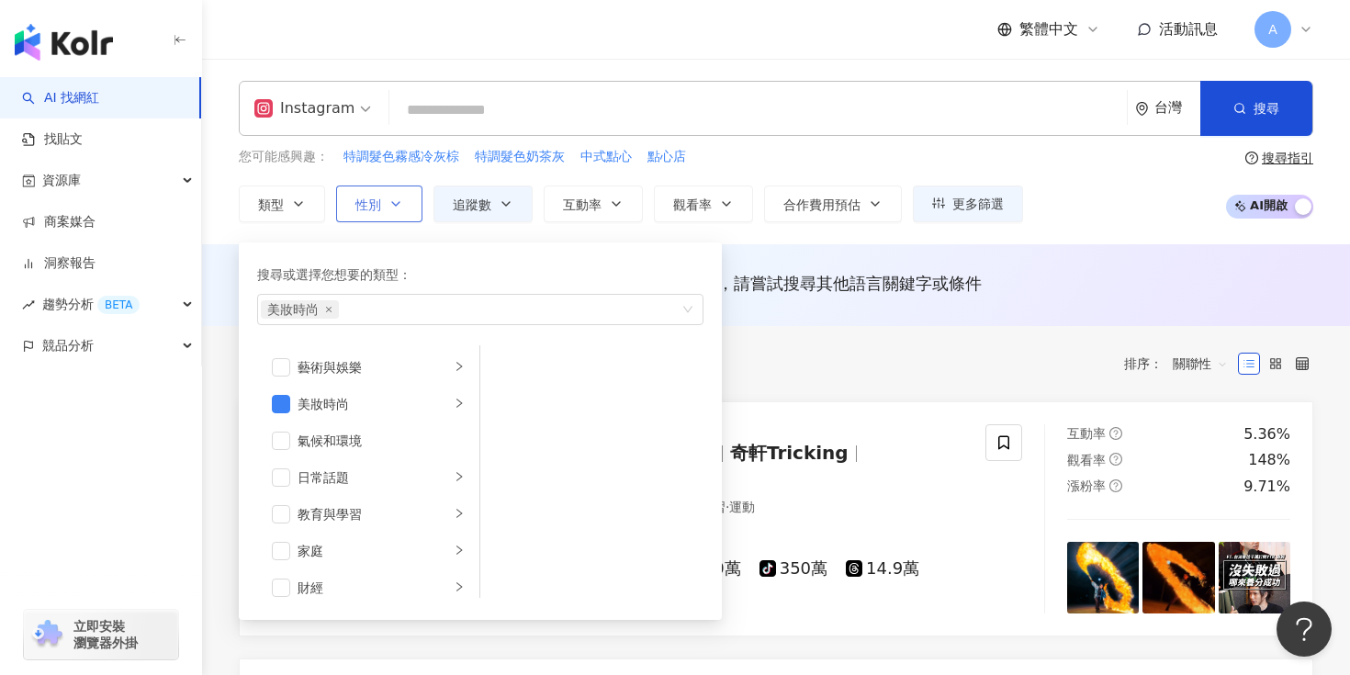
click at [370, 204] on span "性別" at bounding box center [368, 204] width 26 height 15
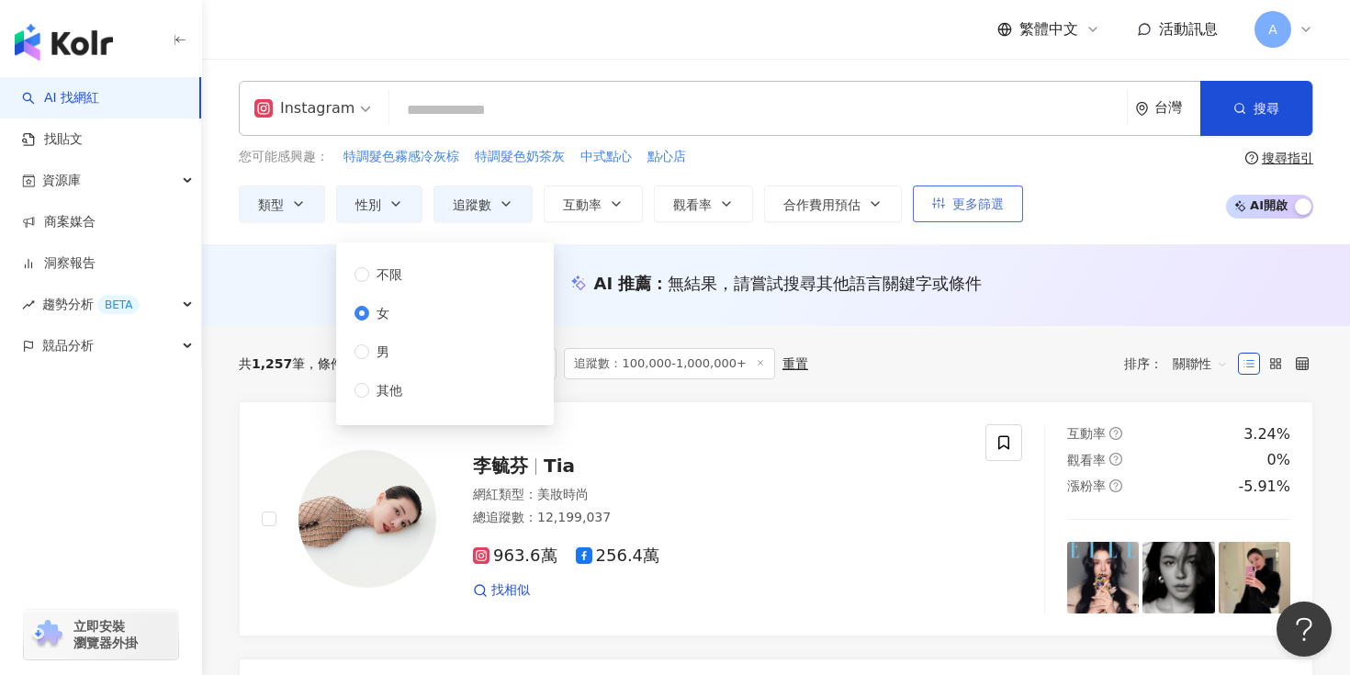
click at [1003, 208] on span "更多篩選" at bounding box center [977, 204] width 51 height 15
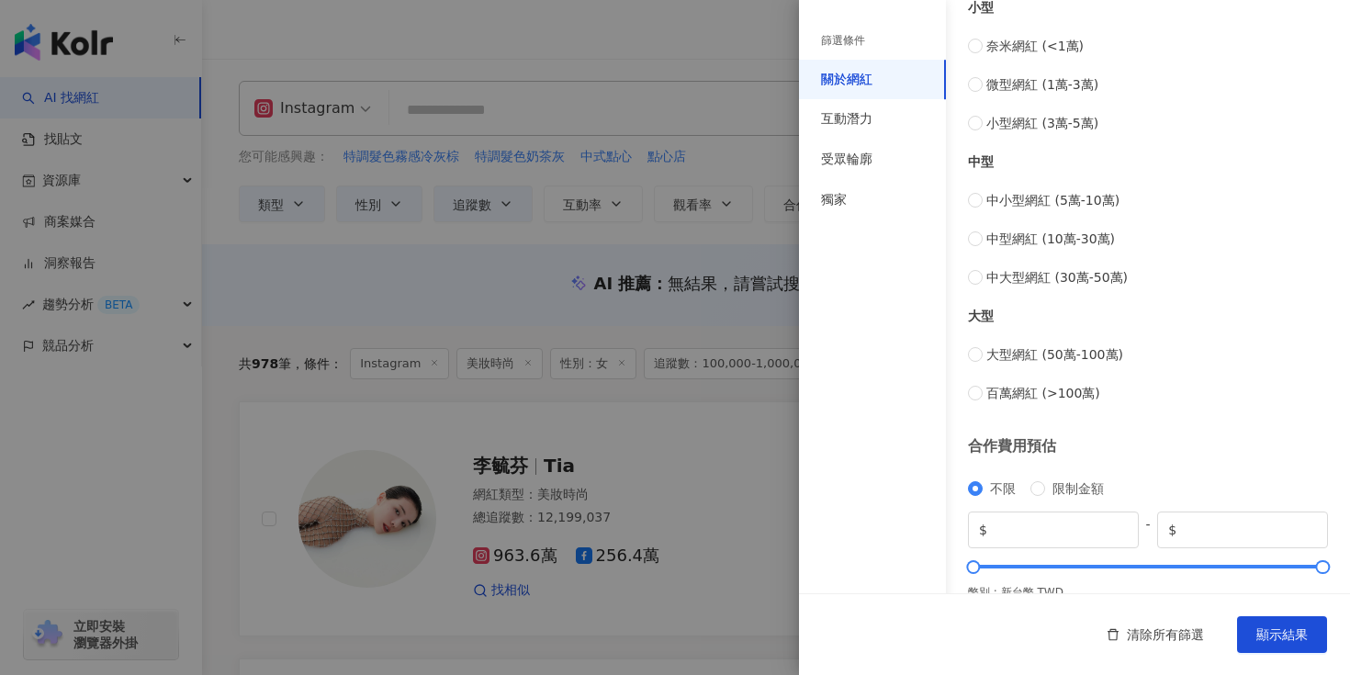
scroll to position [713, 0]
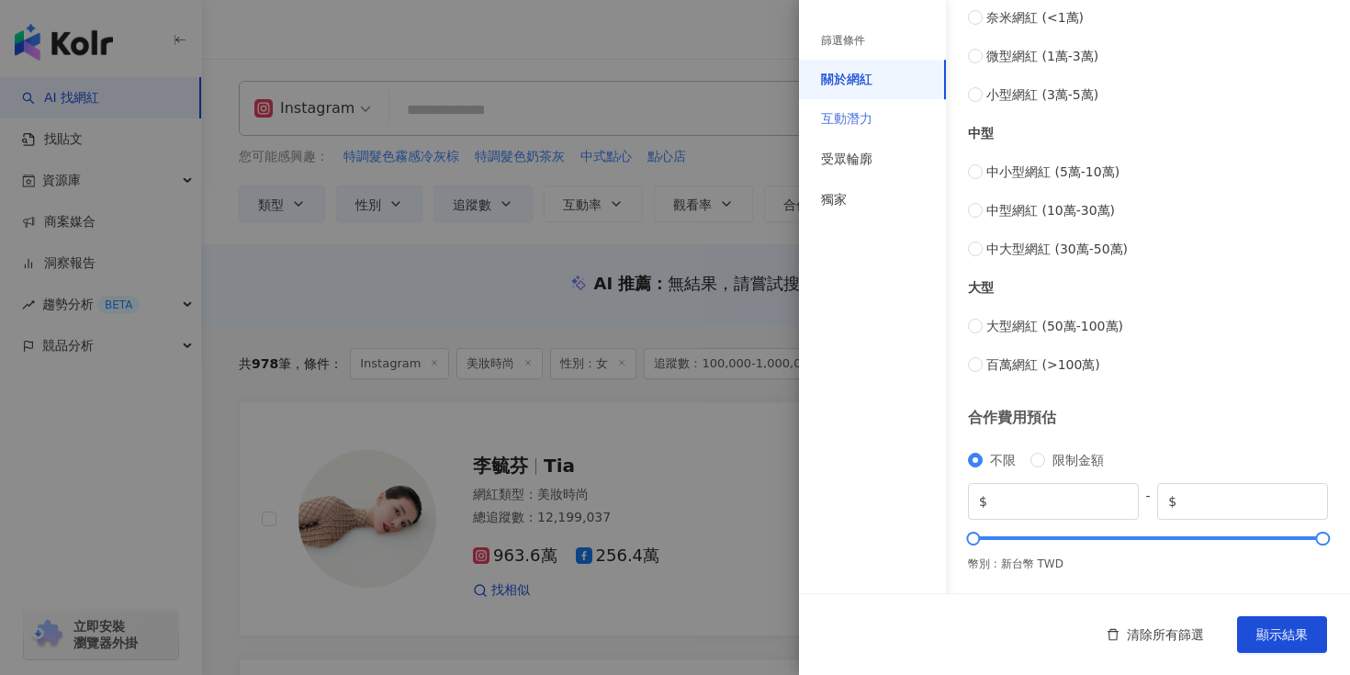
click at [896, 110] on div "互動潛力" at bounding box center [872, 119] width 147 height 40
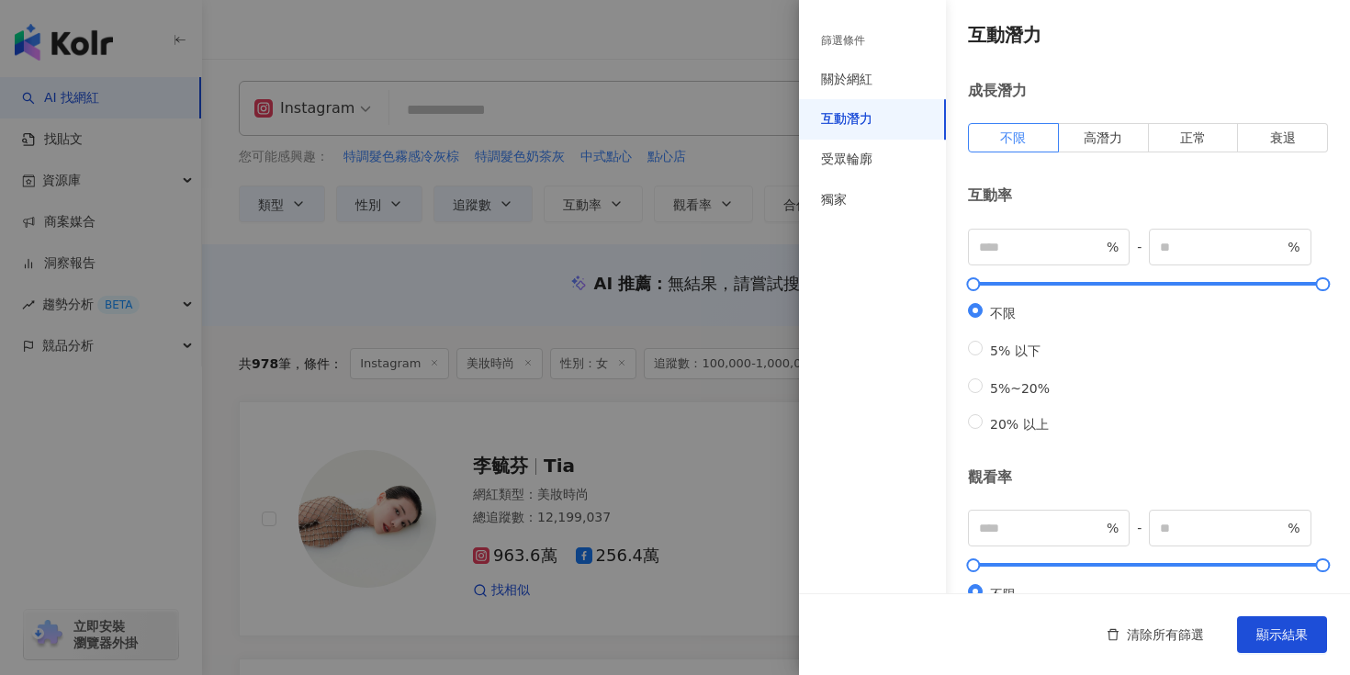
scroll to position [580, 0]
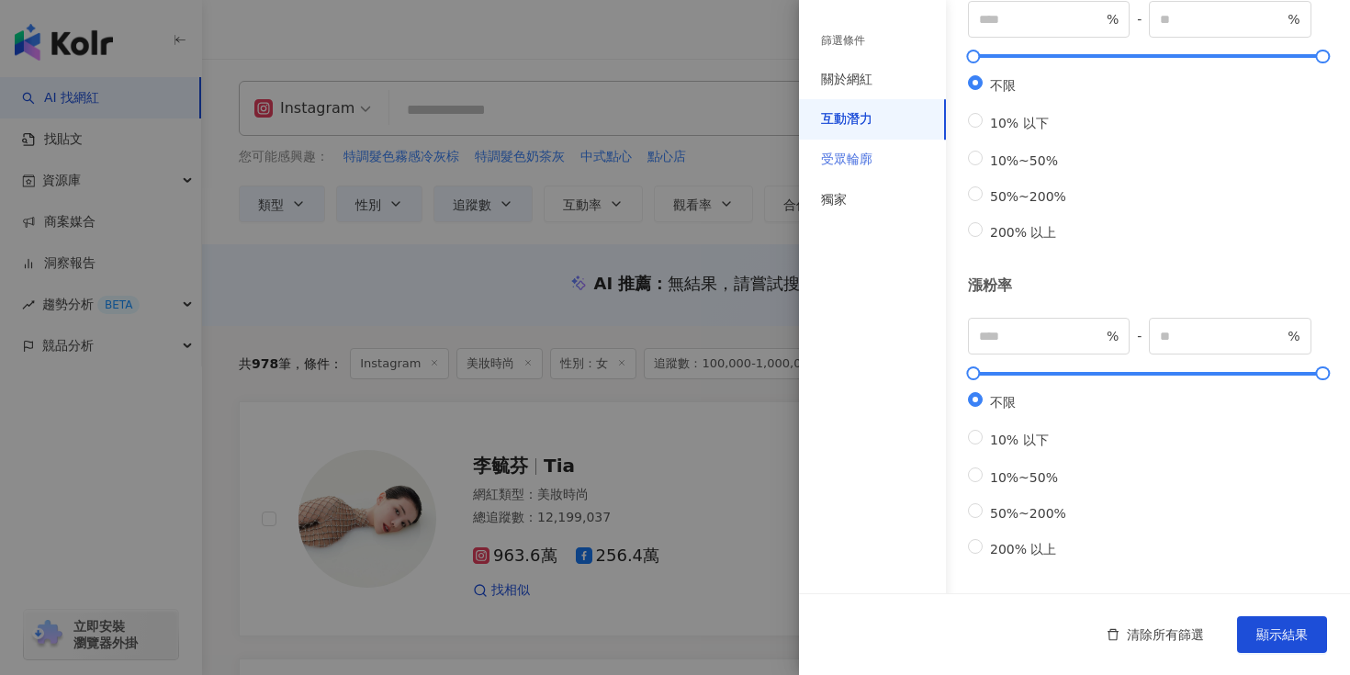
click at [887, 169] on div "受眾輪廓" at bounding box center [872, 160] width 147 height 40
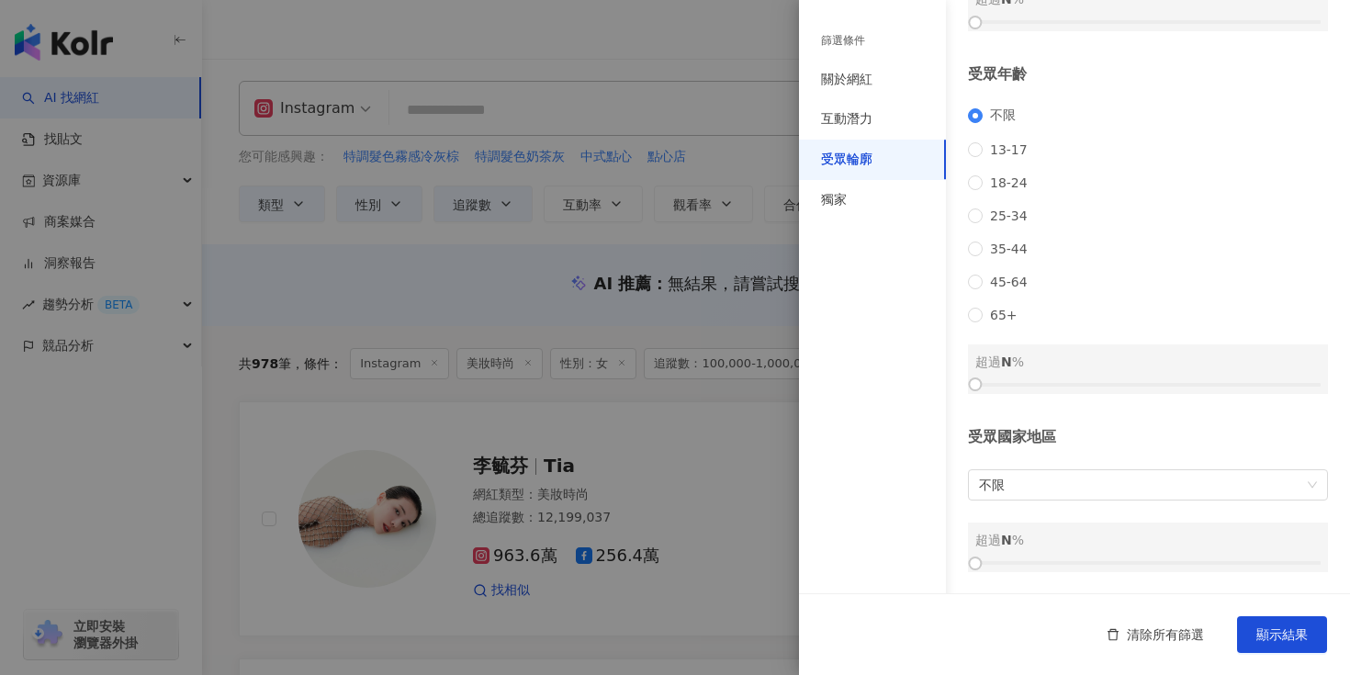
scroll to position [223, 0]
drag, startPoint x: 977, startPoint y: 384, endPoint x: 1081, endPoint y: 390, distance: 104.0
click at [1081, 389] on div at bounding box center [1078, 384] width 10 height 10
click at [1076, 477] on span "不限" at bounding box center [1148, 484] width 338 height 29
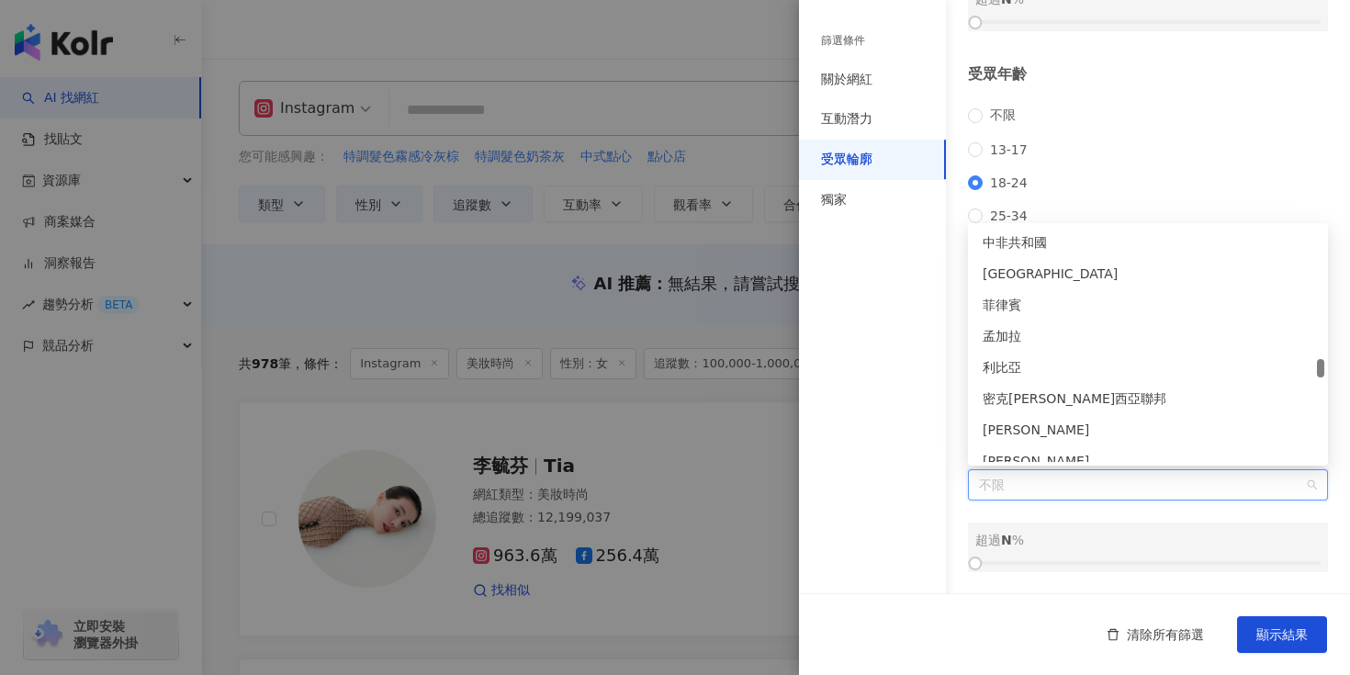
scroll to position [4000, 0]
click at [1019, 229] on div "台灣" at bounding box center [1148, 239] width 331 height 20
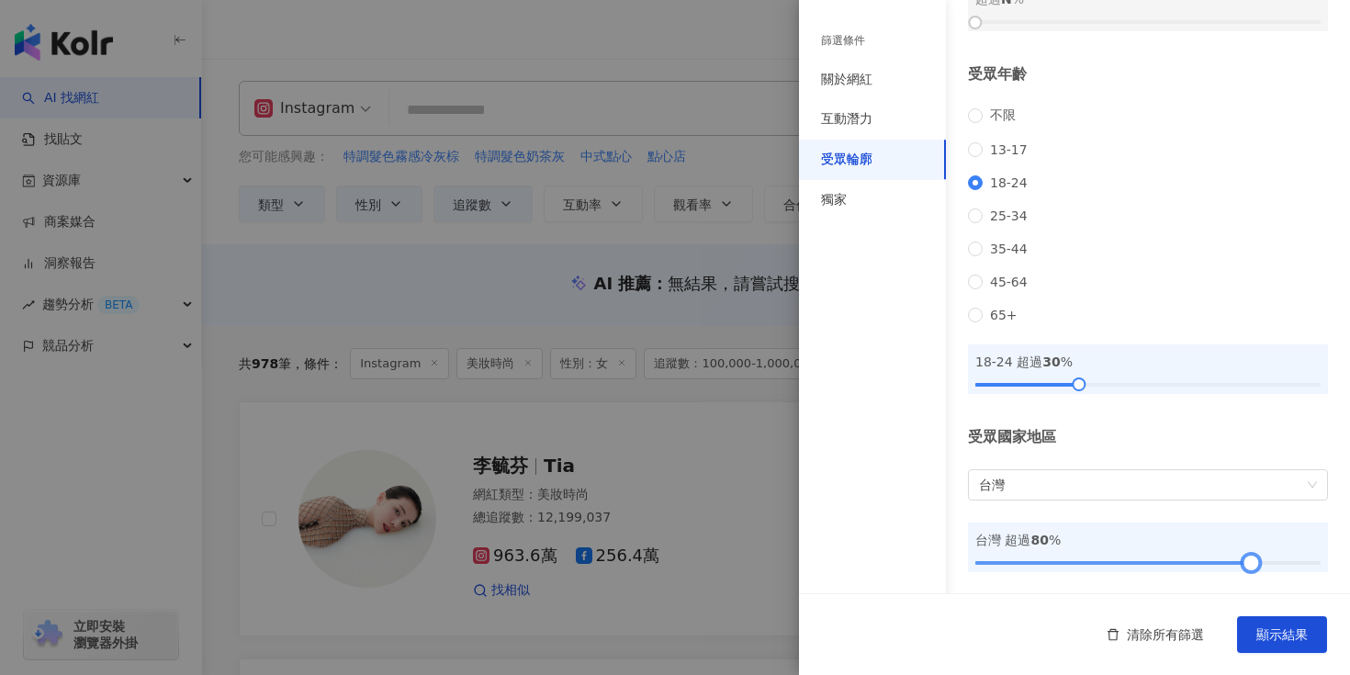
drag, startPoint x: 977, startPoint y: 558, endPoint x: 1253, endPoint y: 568, distance: 276.6
click at [1253, 568] on div at bounding box center [1251, 563] width 10 height 10
click at [1284, 638] on span "顯示結果" at bounding box center [1281, 634] width 51 height 15
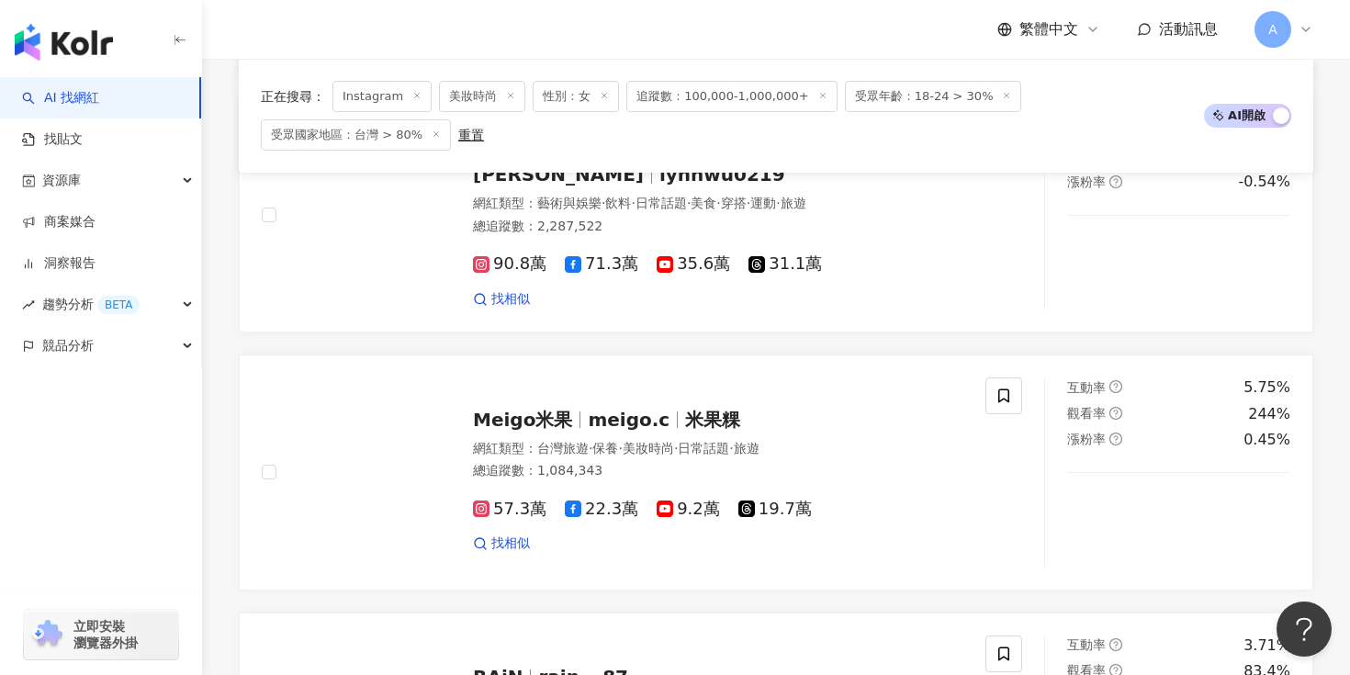
scroll to position [2484, 0]
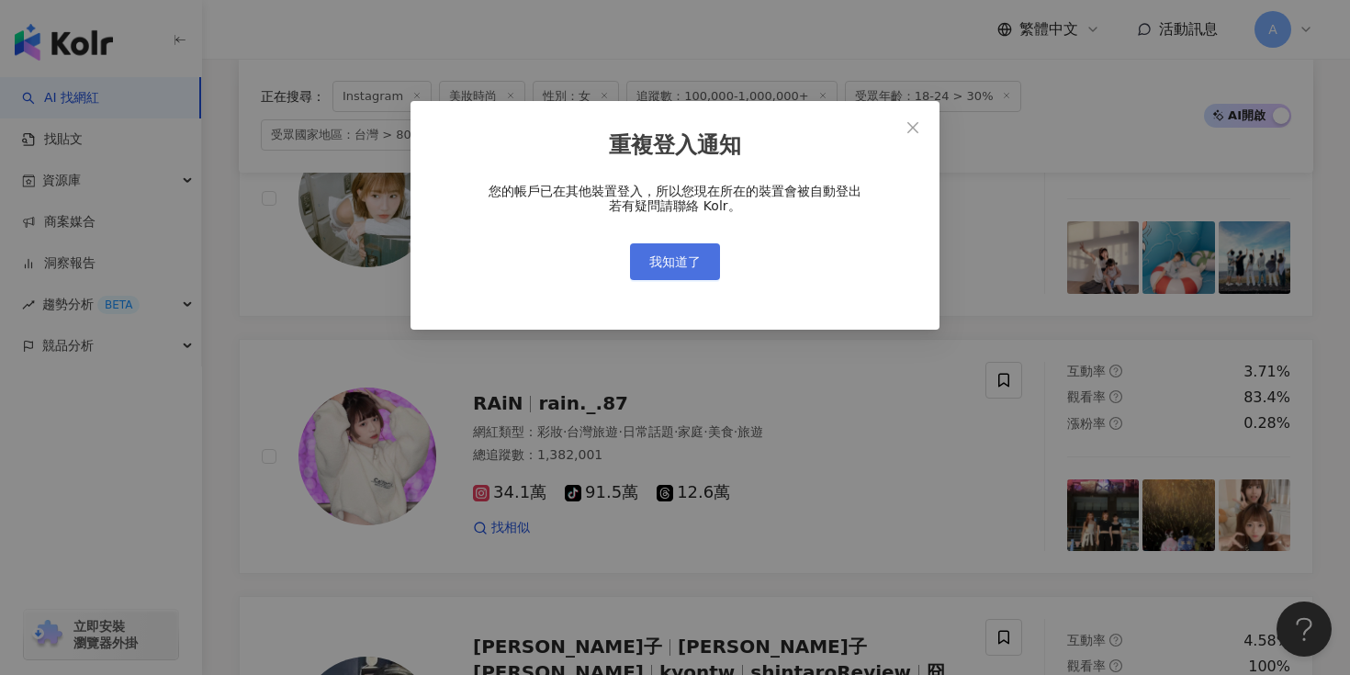
click at [692, 263] on span "我知道了" at bounding box center [674, 261] width 51 height 15
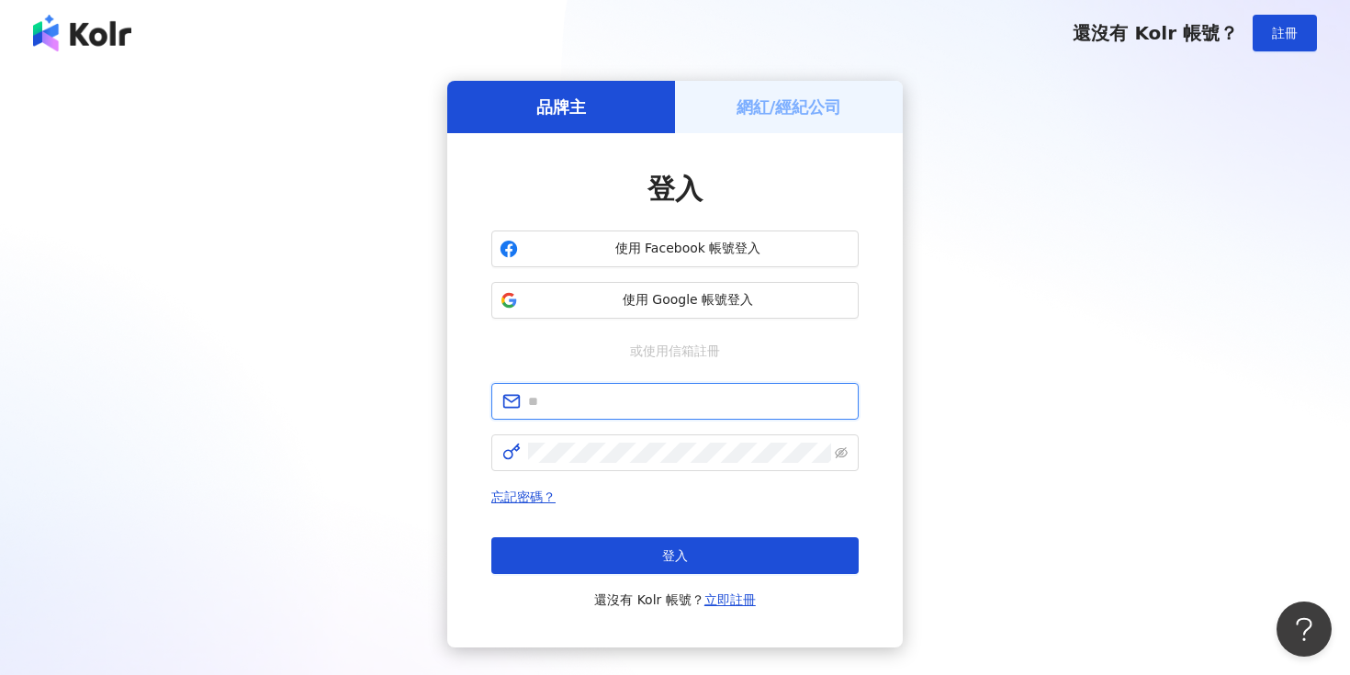
click at [707, 393] on input "text" at bounding box center [688, 401] width 320 height 20
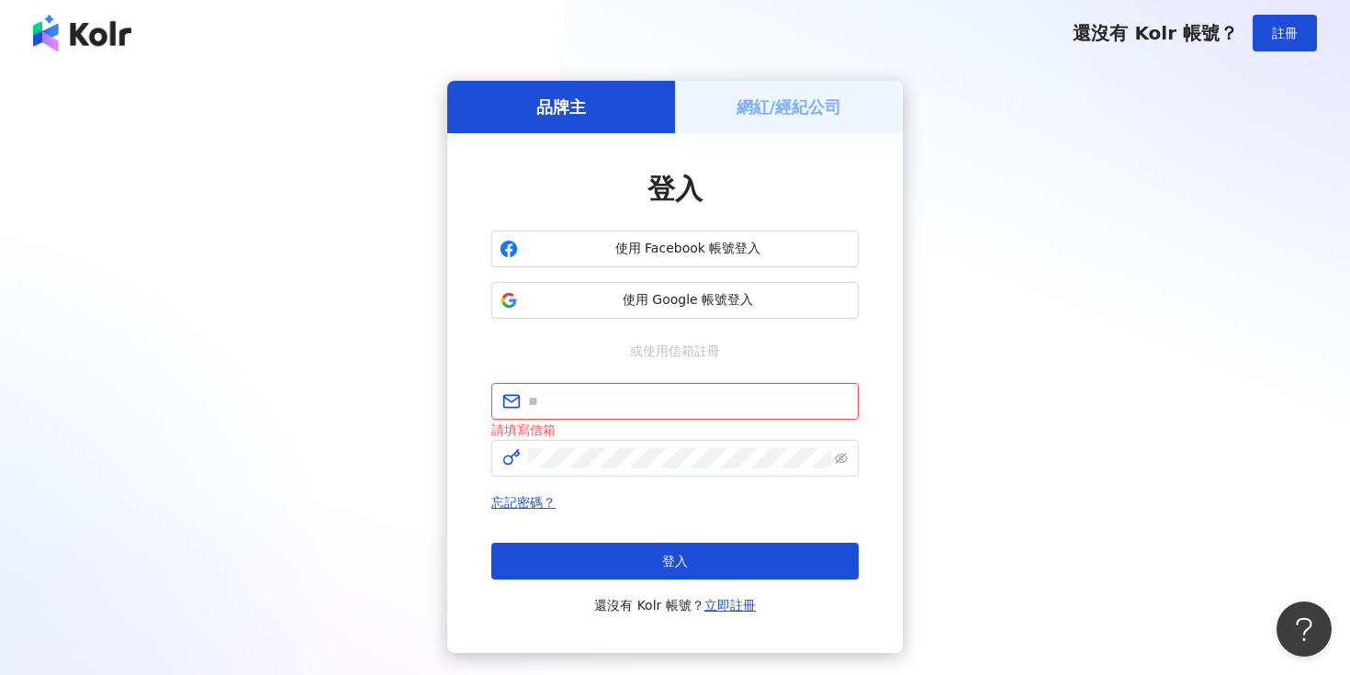
type input "**********"
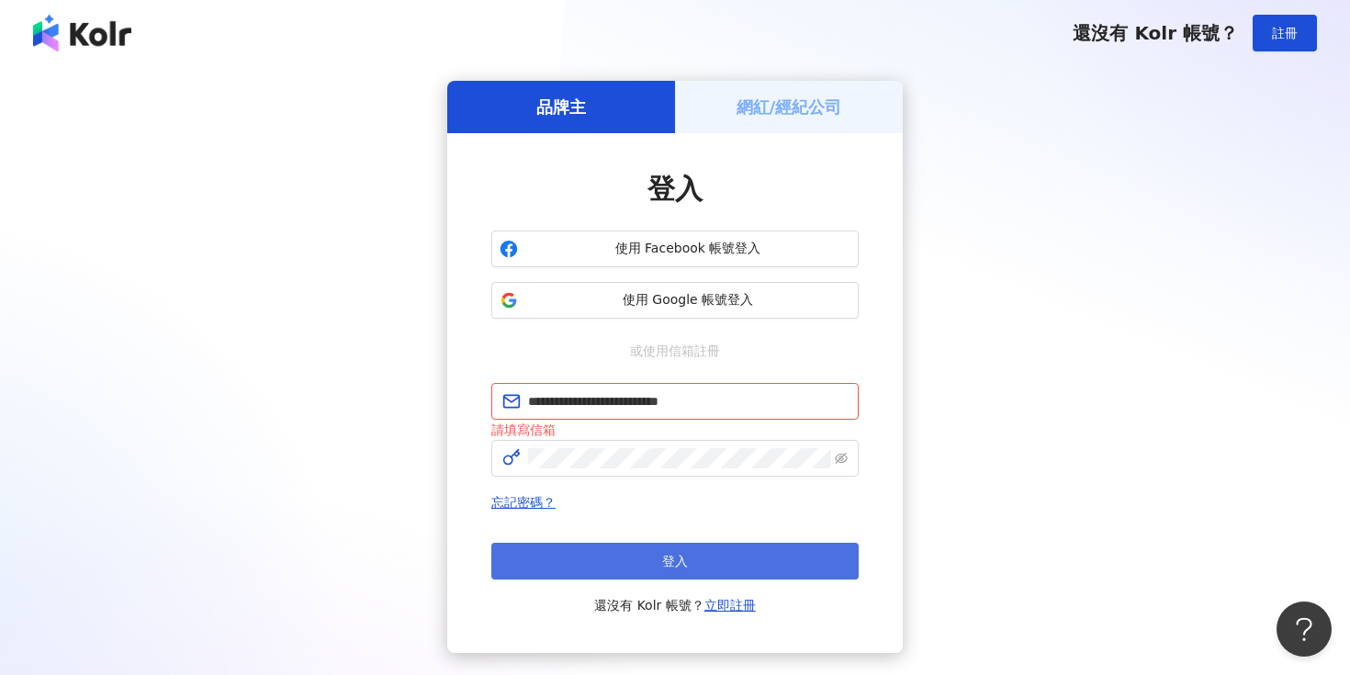
click at [668, 563] on span "登入" at bounding box center [675, 561] width 26 height 15
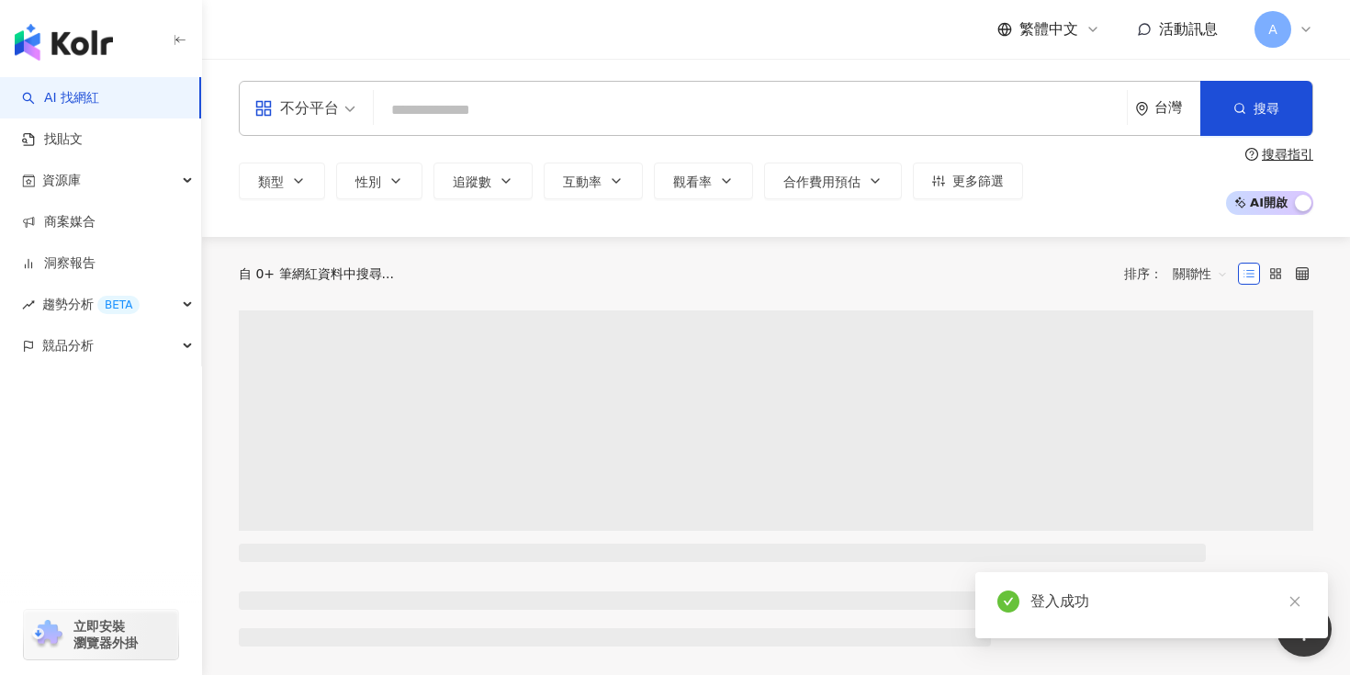
click at [477, 115] on input "search" at bounding box center [750, 110] width 738 height 35
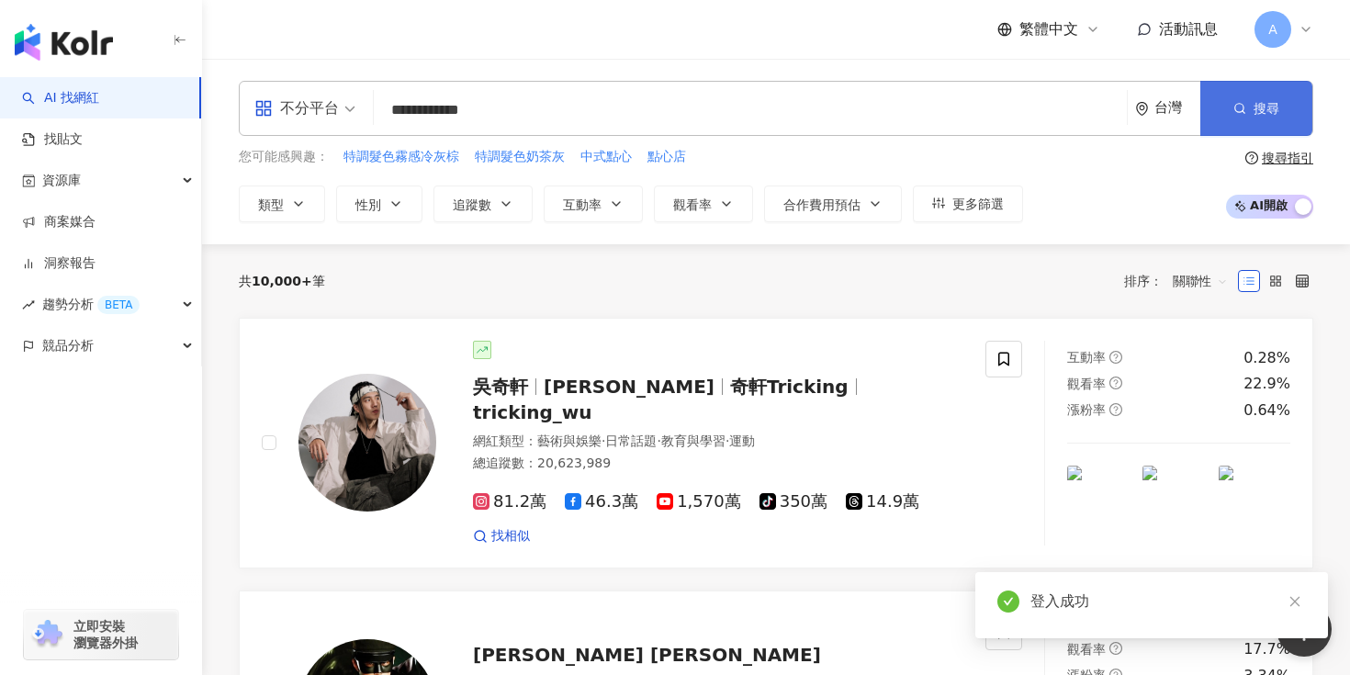
type input "**********"
click at [1263, 118] on button "搜尋" at bounding box center [1256, 108] width 112 height 55
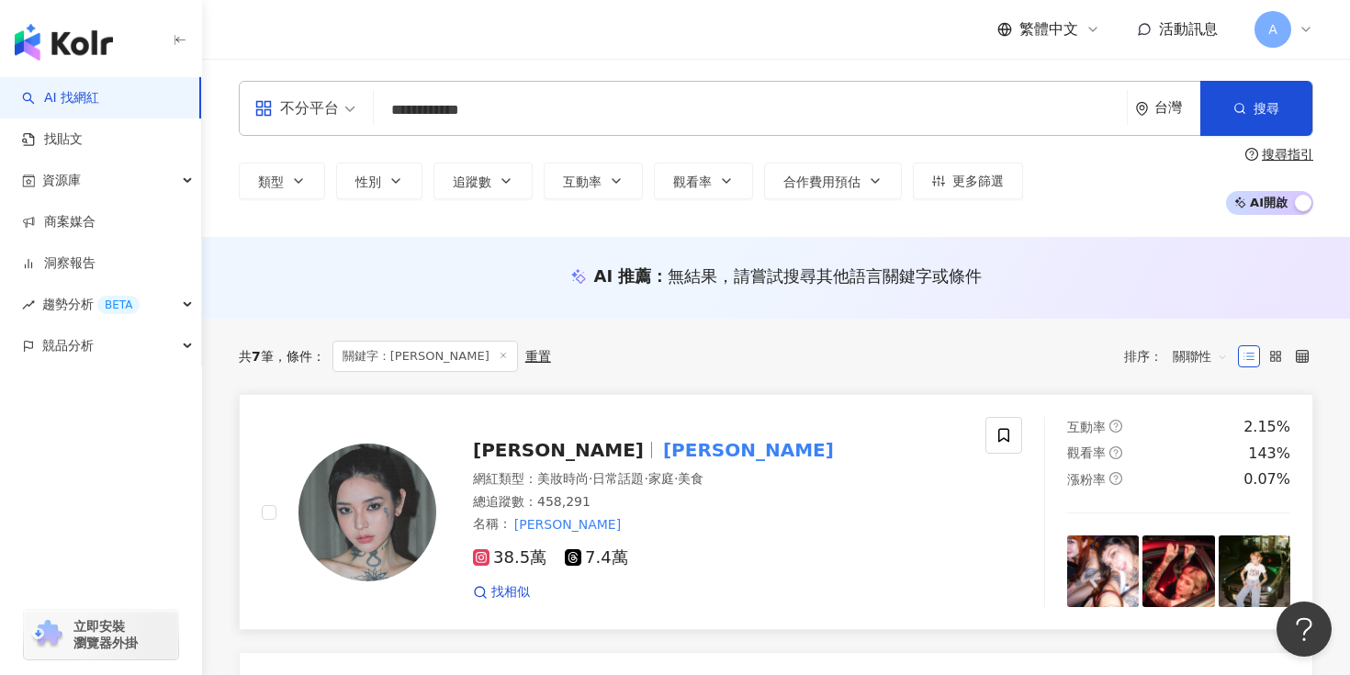
click at [659, 450] on mark "[PERSON_NAME]" at bounding box center [748, 449] width 178 height 29
click at [786, 356] on div "共 7 筆 條件 ： 關鍵字：andy_blossom 重置 排序： 關聯性" at bounding box center [776, 356] width 1074 height 31
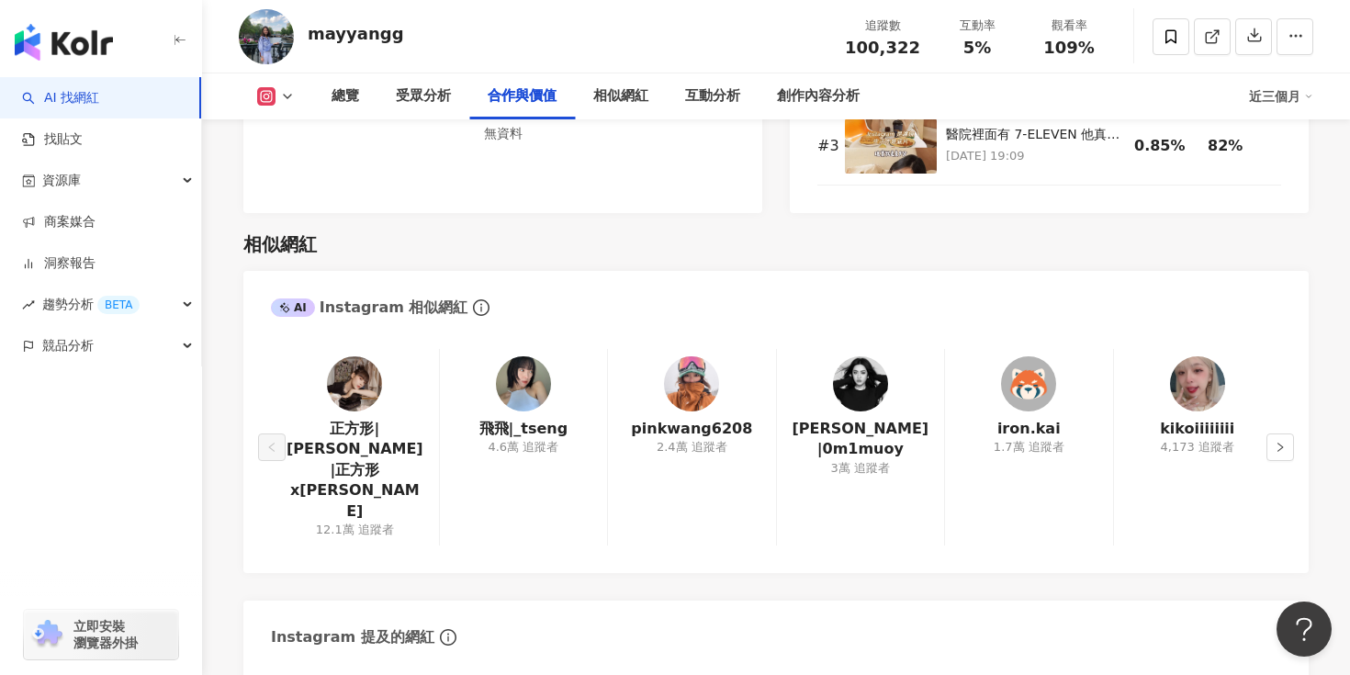
scroll to position [2977, 0]
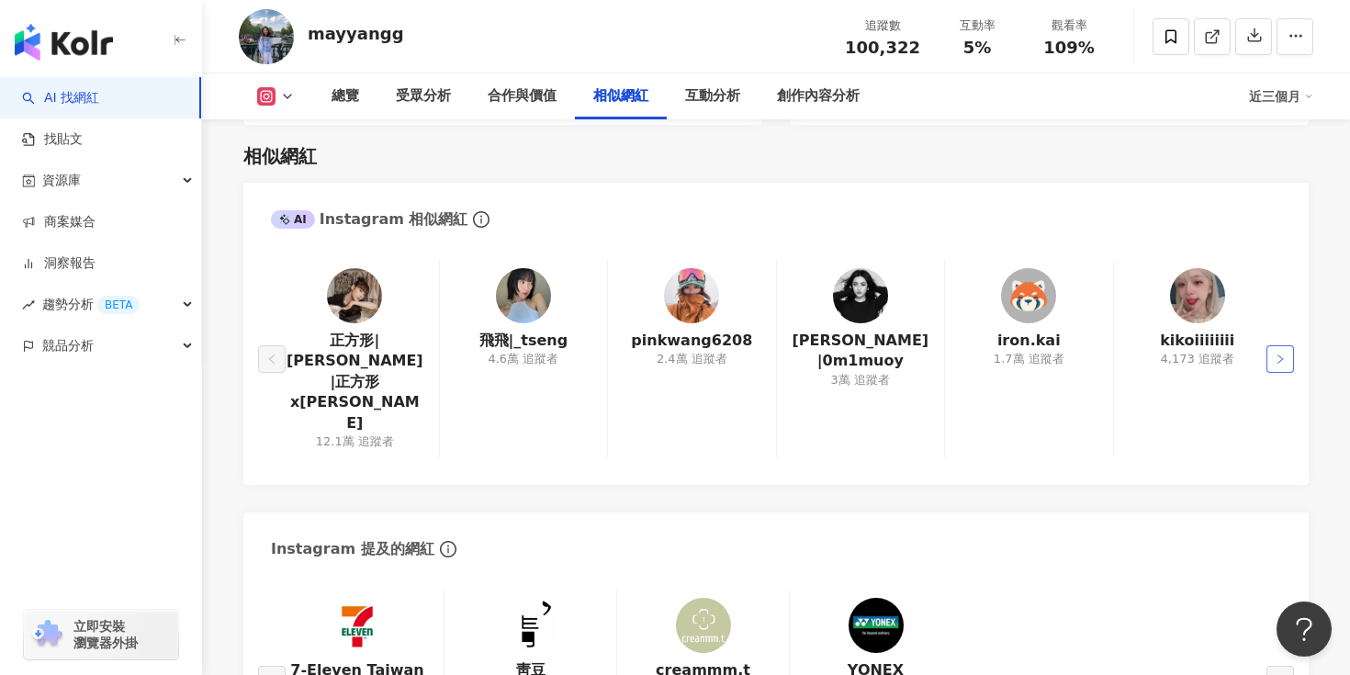
click at [1288, 345] on button "button" at bounding box center [1280, 359] width 28 height 28
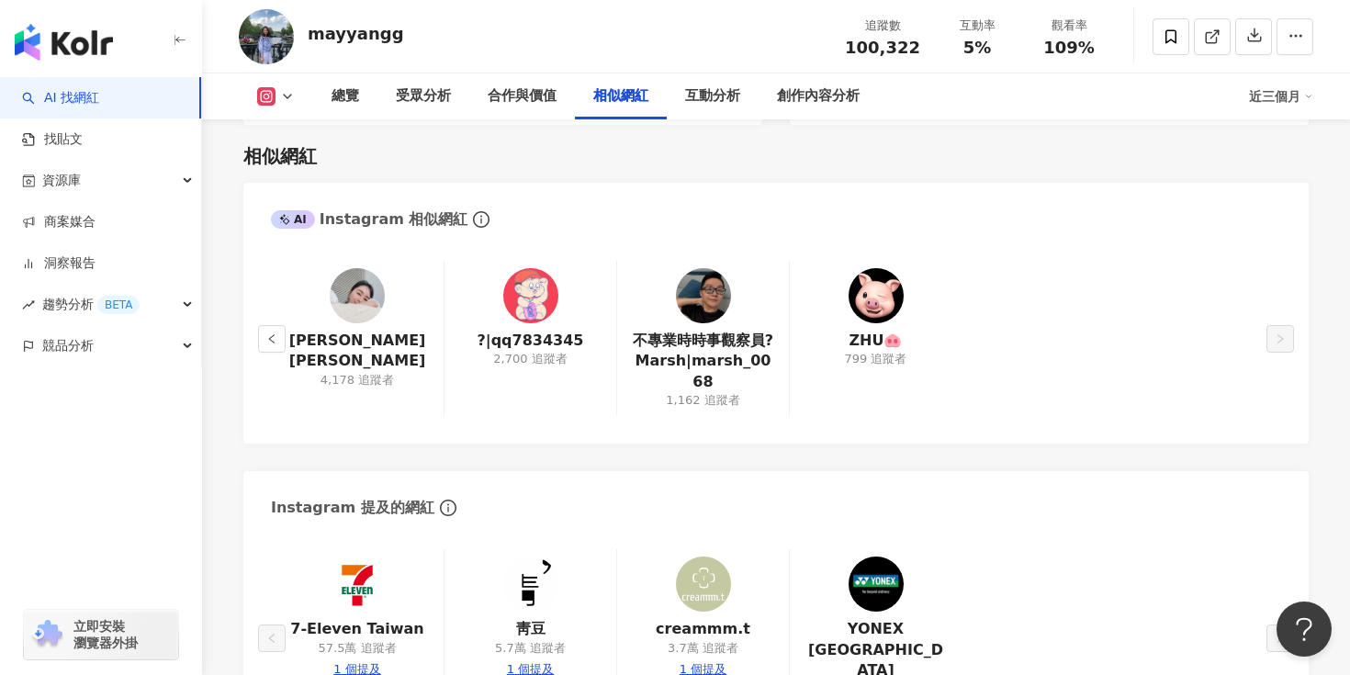
click at [776, 431] on div "AI Instagram 相似網紅 JOYCE 奈 4,178 追蹤者 ?|qq7834345 2,700 追蹤者 不專業時時事觀察員?Marsh|marsh…" at bounding box center [775, 468] width 1065 height 571
click at [271, 333] on icon "left" at bounding box center [271, 338] width 11 height 11
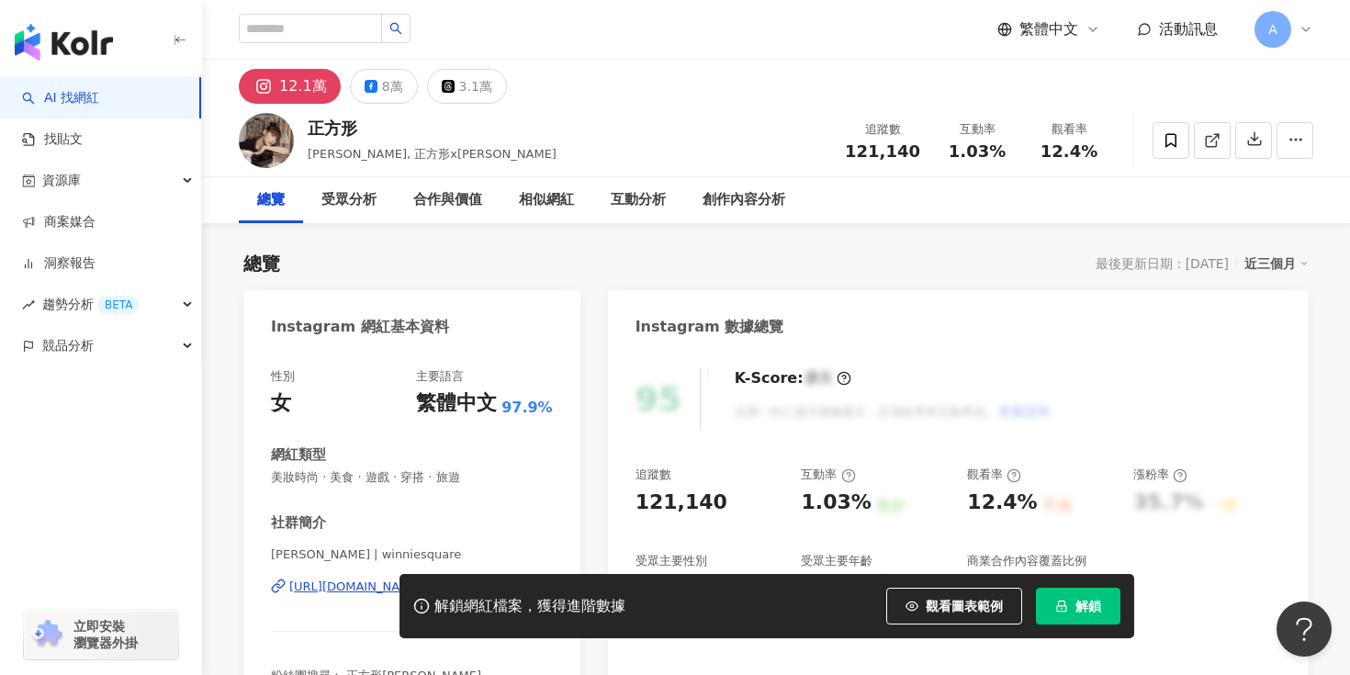
scroll to position [283, 0]
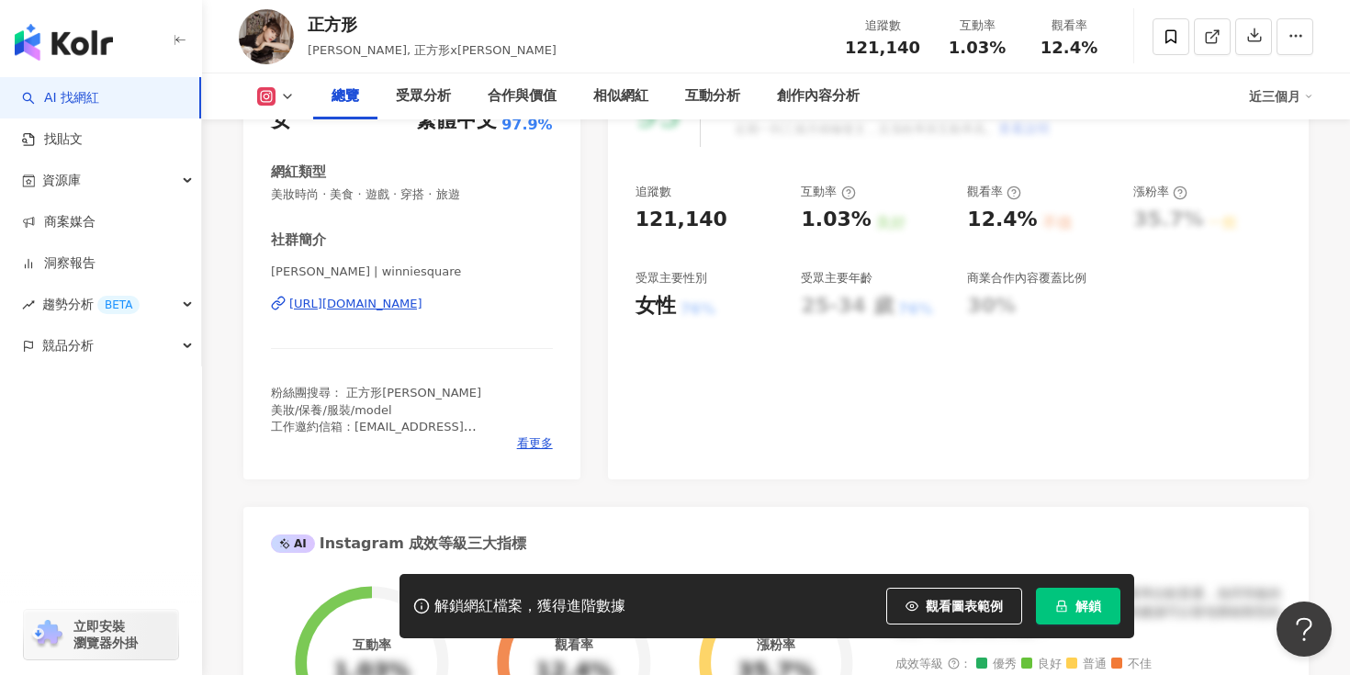
click at [422, 298] on div "https://www.instagram.com/winniesquare/" at bounding box center [355, 304] width 133 height 17
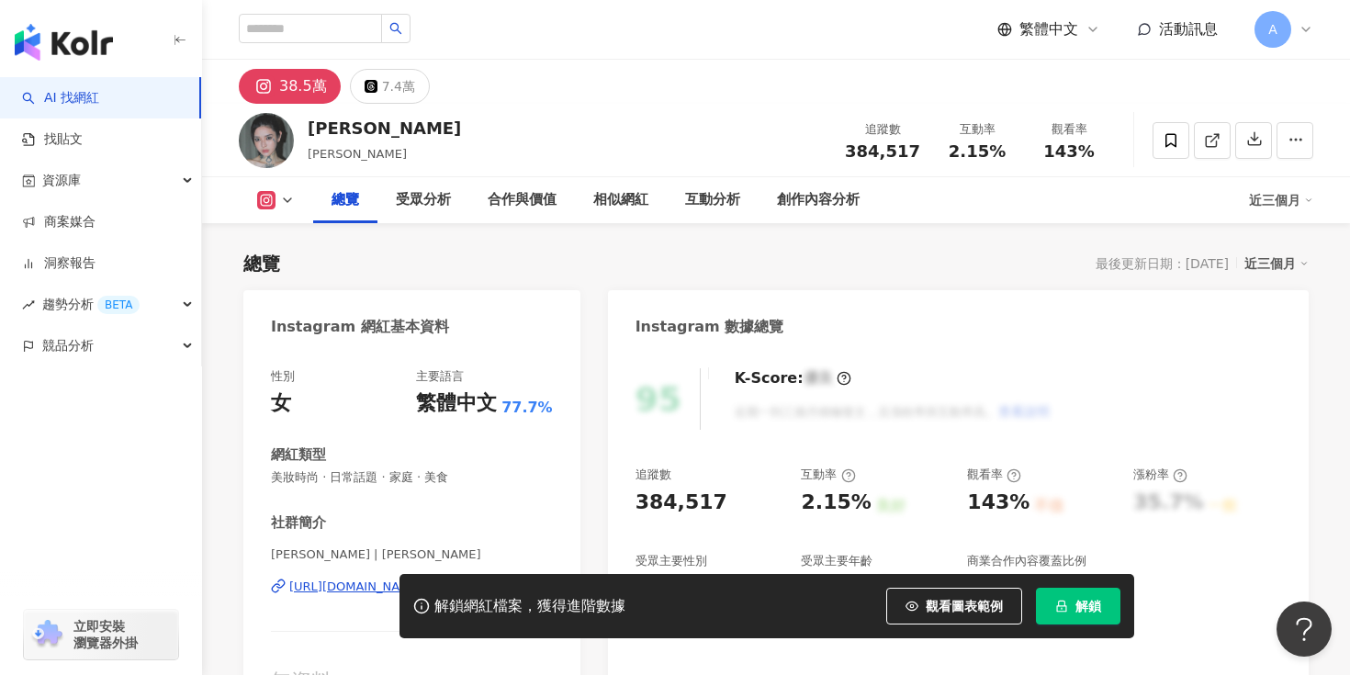
scroll to position [304, 0]
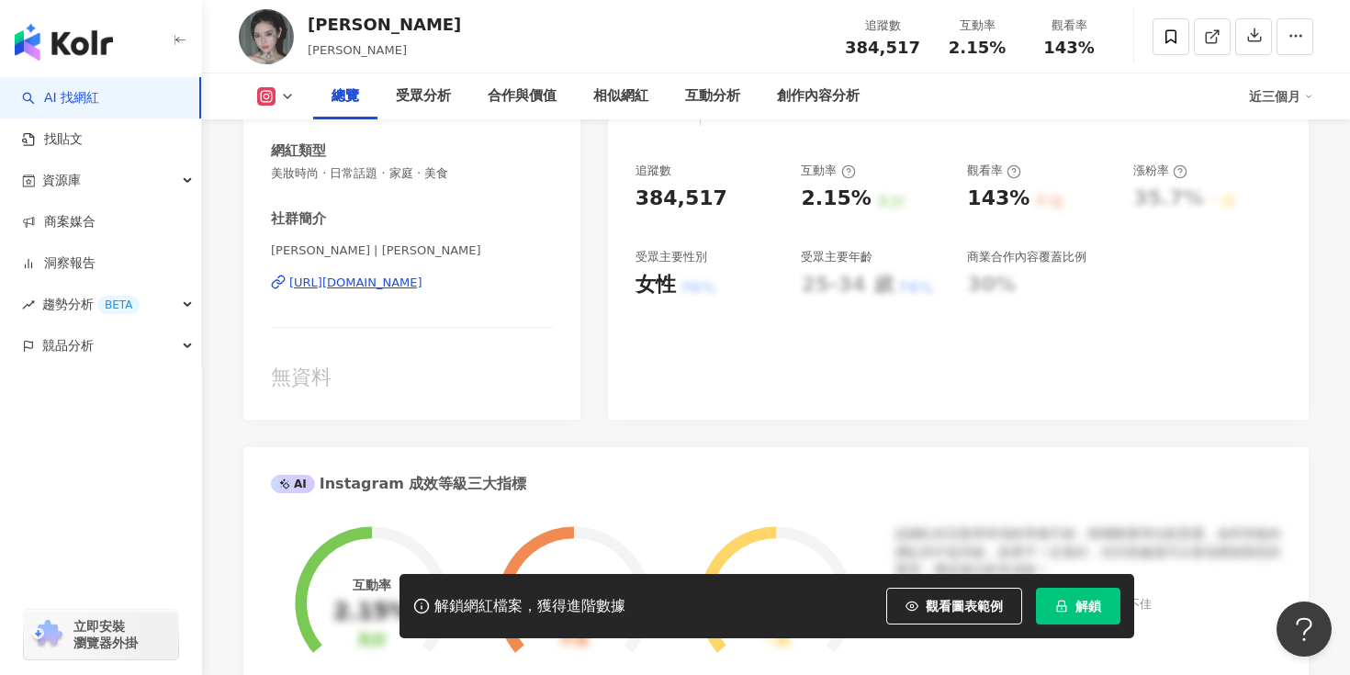
click at [1080, 606] on span "解鎖" at bounding box center [1088, 606] width 26 height 15
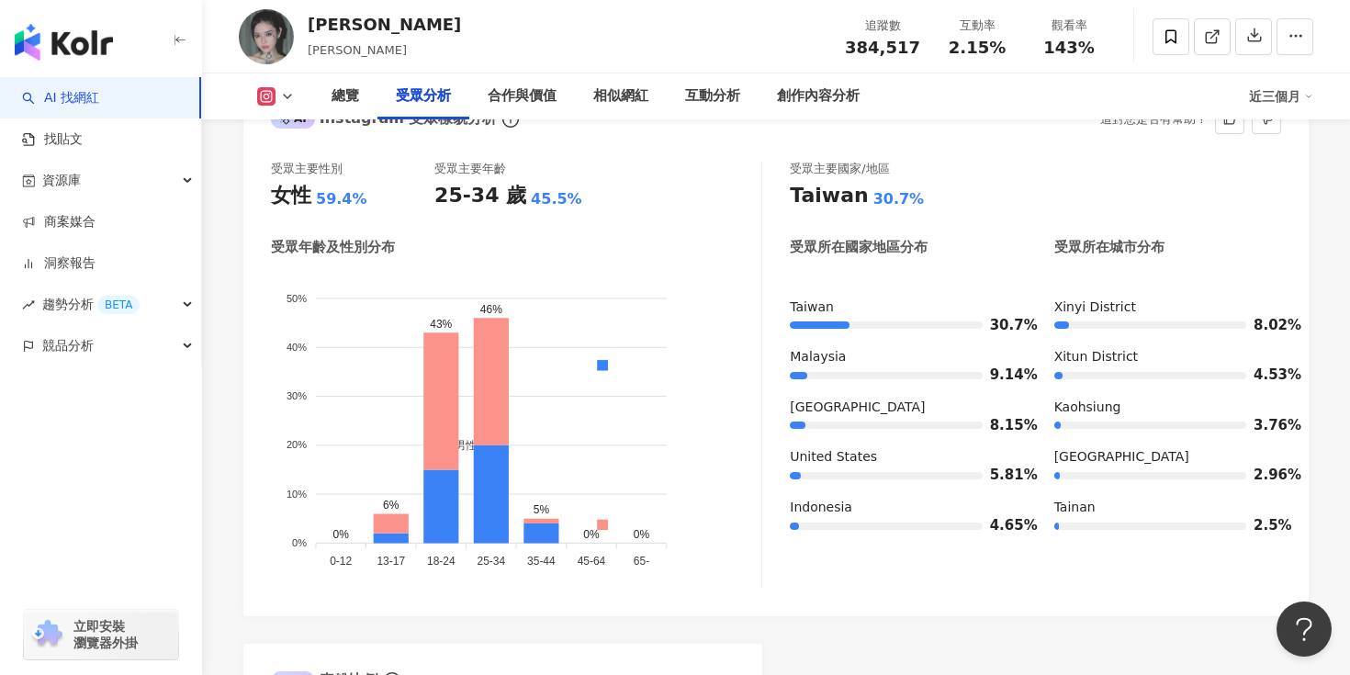
scroll to position [1645, 0]
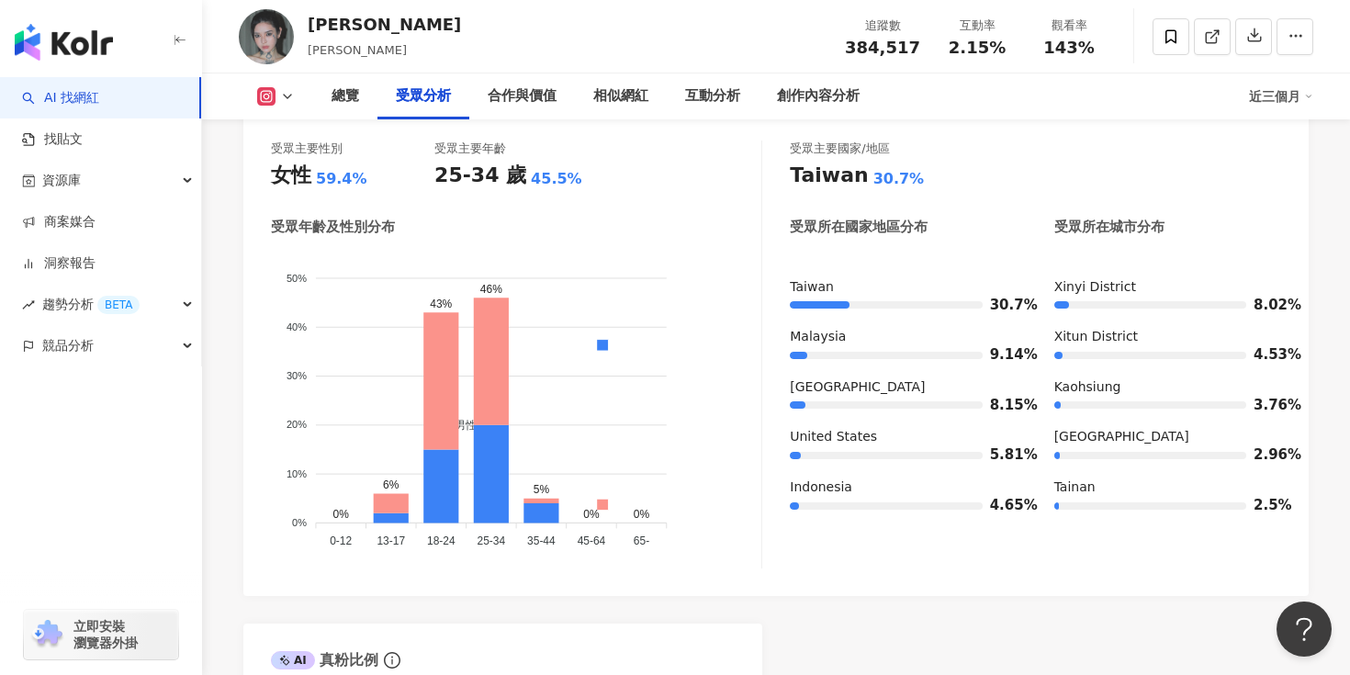
click at [781, 394] on div "受眾主要性別 女性 59.4% 受眾主要年齡 25-34 歲 45.5% 受眾年齡及性別分布 男性 女性 50% 50% 40% 40% 30% 30% 20…" at bounding box center [776, 354] width 1010 height 429
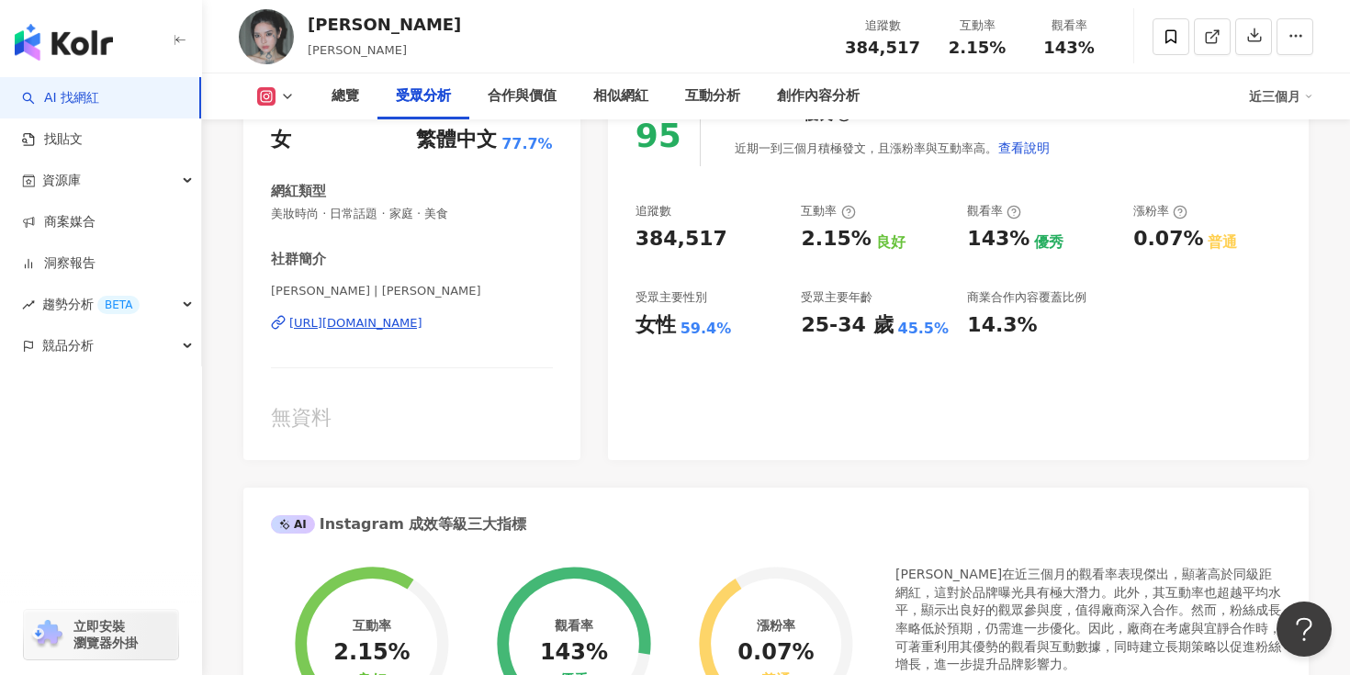
scroll to position [0, 0]
